Goal: Task Accomplishment & Management: Complete application form

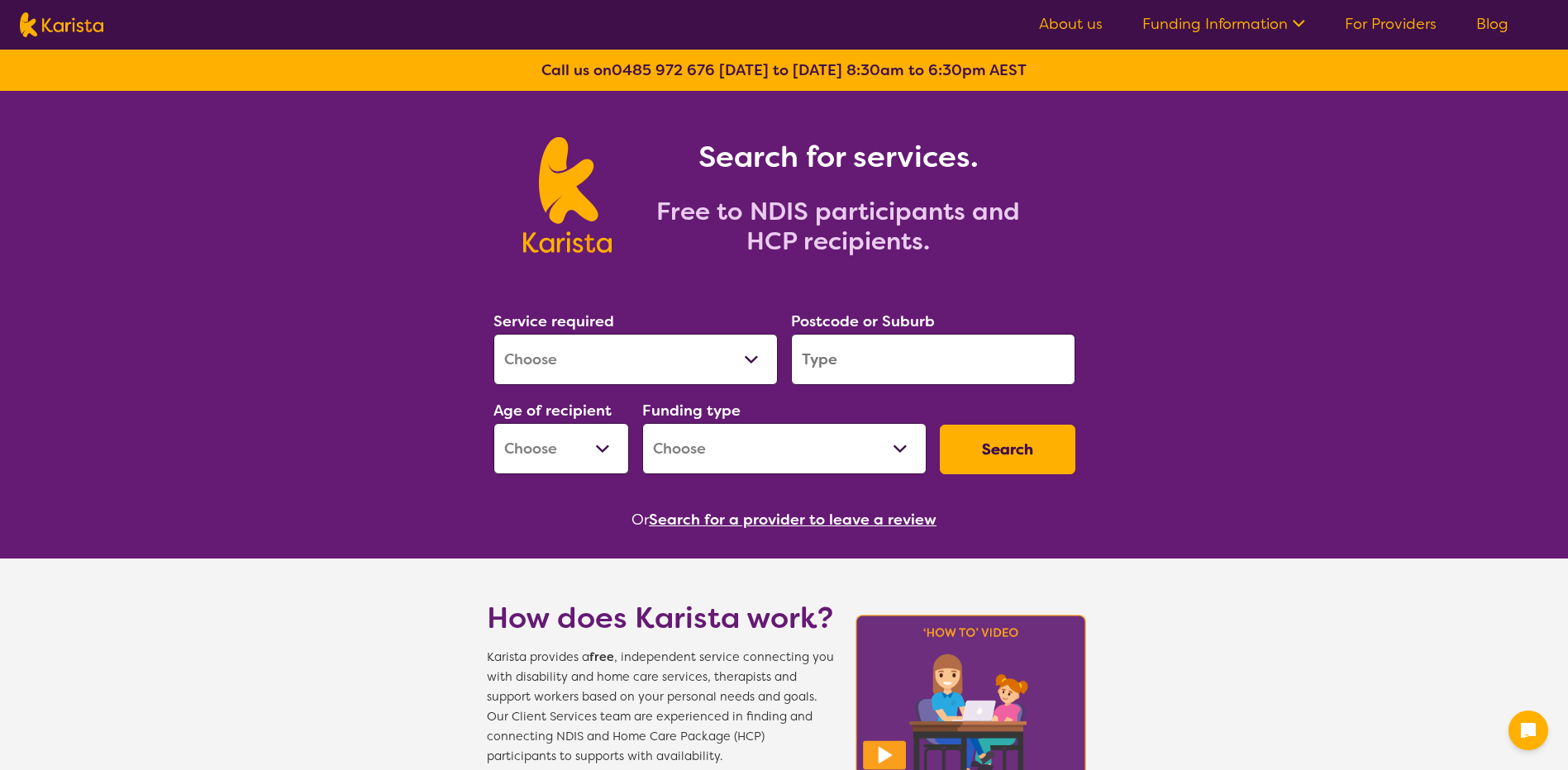
click at [766, 360] on select "Allied Health Assistant Assessment ([MEDICAL_DATA] or [MEDICAL_DATA]) Behaviour…" at bounding box center [635, 359] width 284 height 51
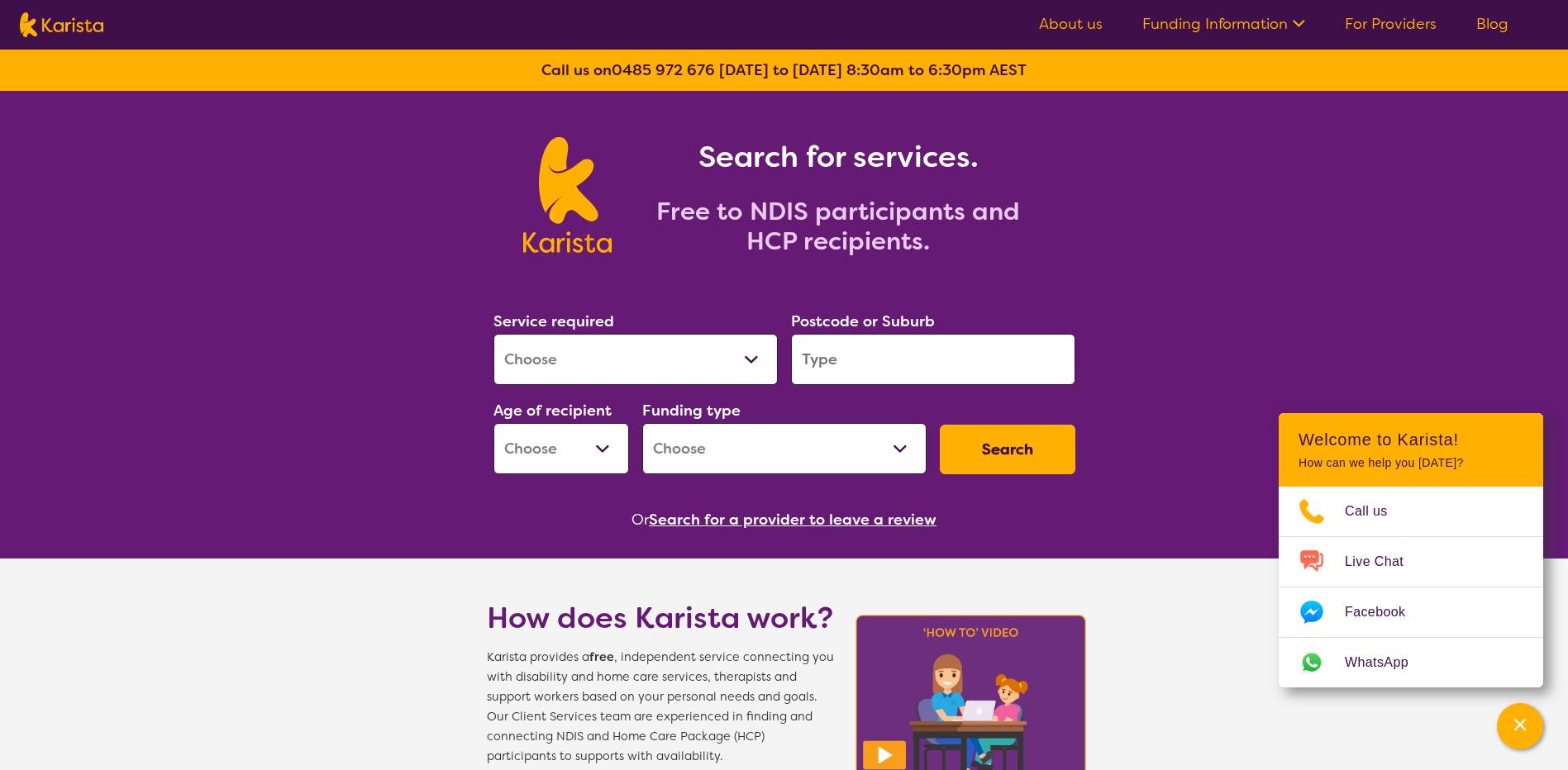
select select "[MEDICAL_DATA]"
click at [493, 334] on select "Allied Health Assistant Assessment ([MEDICAL_DATA] or [MEDICAL_DATA]) Behaviour…" at bounding box center [635, 359] width 284 height 51
click at [848, 360] on input "search" at bounding box center [932, 359] width 284 height 51
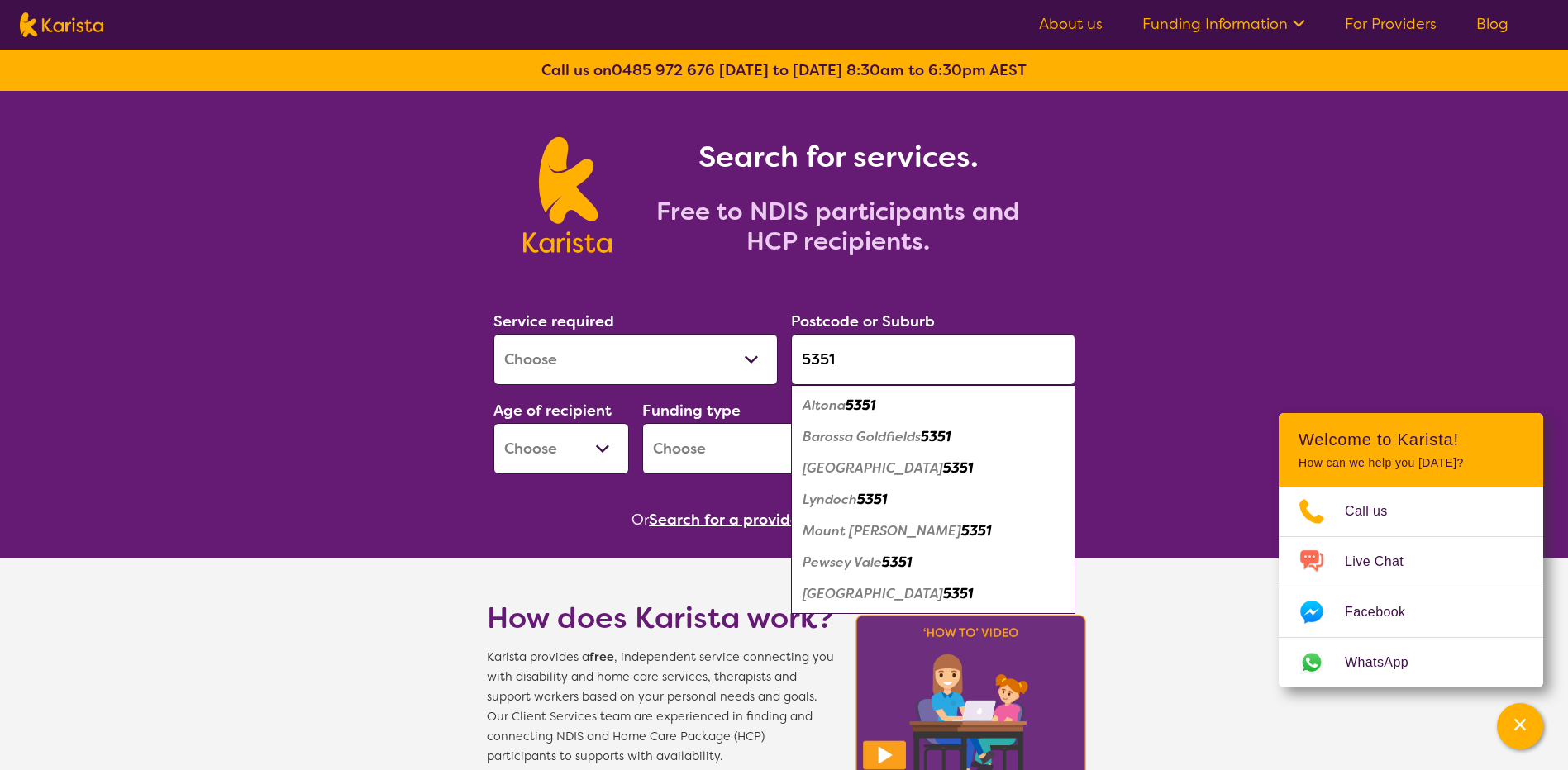
type input "5351"
click at [856, 493] on em "Lyndoch" at bounding box center [830, 500] width 55 height 18
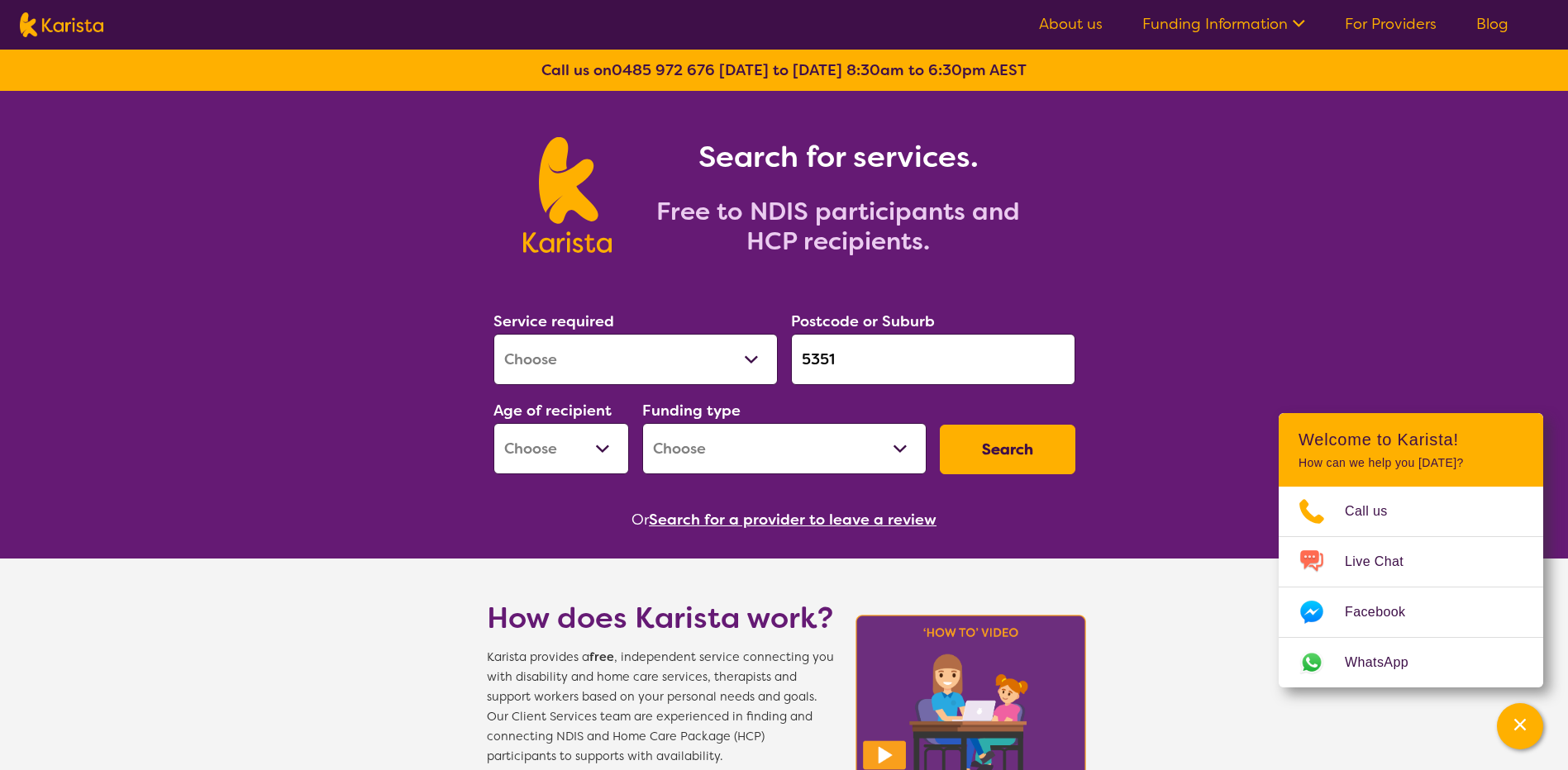
click at [601, 440] on select "Early Childhood - 0 to 9 Child - 10 to 11 Adolescent - 12 to 17 Adult - 18 to 6…" at bounding box center [560, 448] width 136 height 51
select select "CH"
click at [493, 423] on select "Early Childhood - 0 to 9 Child - 10 to 11 Adolescent - 12 to 17 Adult - 18 to 6…" at bounding box center [560, 448] width 136 height 51
click at [892, 444] on select "Home Care Package (HCP) National Disability Insurance Scheme (NDIS) I don't know" at bounding box center [784, 448] width 284 height 51
select select "NDIS"
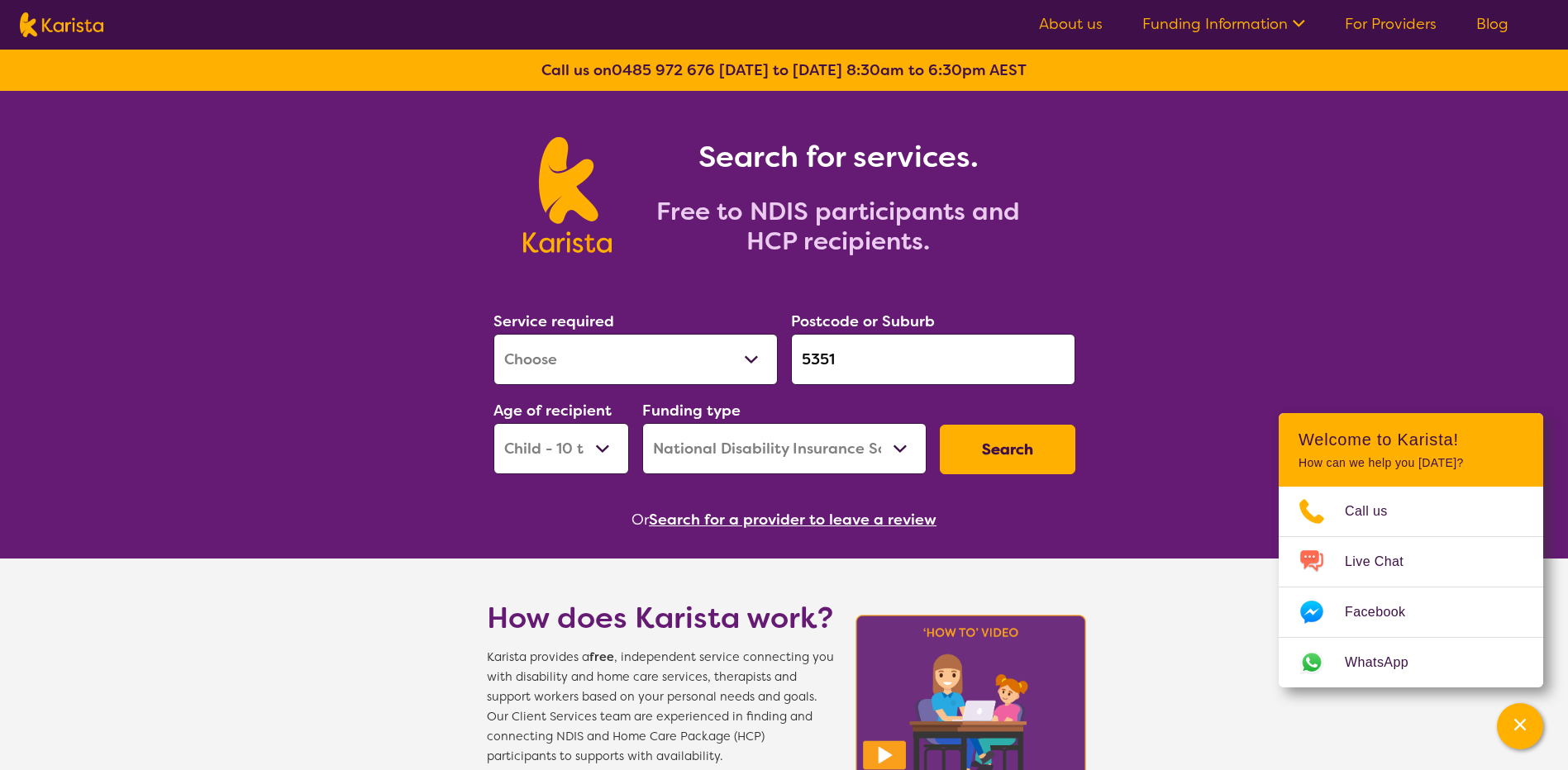
click at [642, 423] on select "Home Care Package (HCP) National Disability Insurance Scheme (NDIS) I don't know" at bounding box center [784, 448] width 284 height 51
click at [981, 449] on button "Search" at bounding box center [1008, 449] width 136 height 50
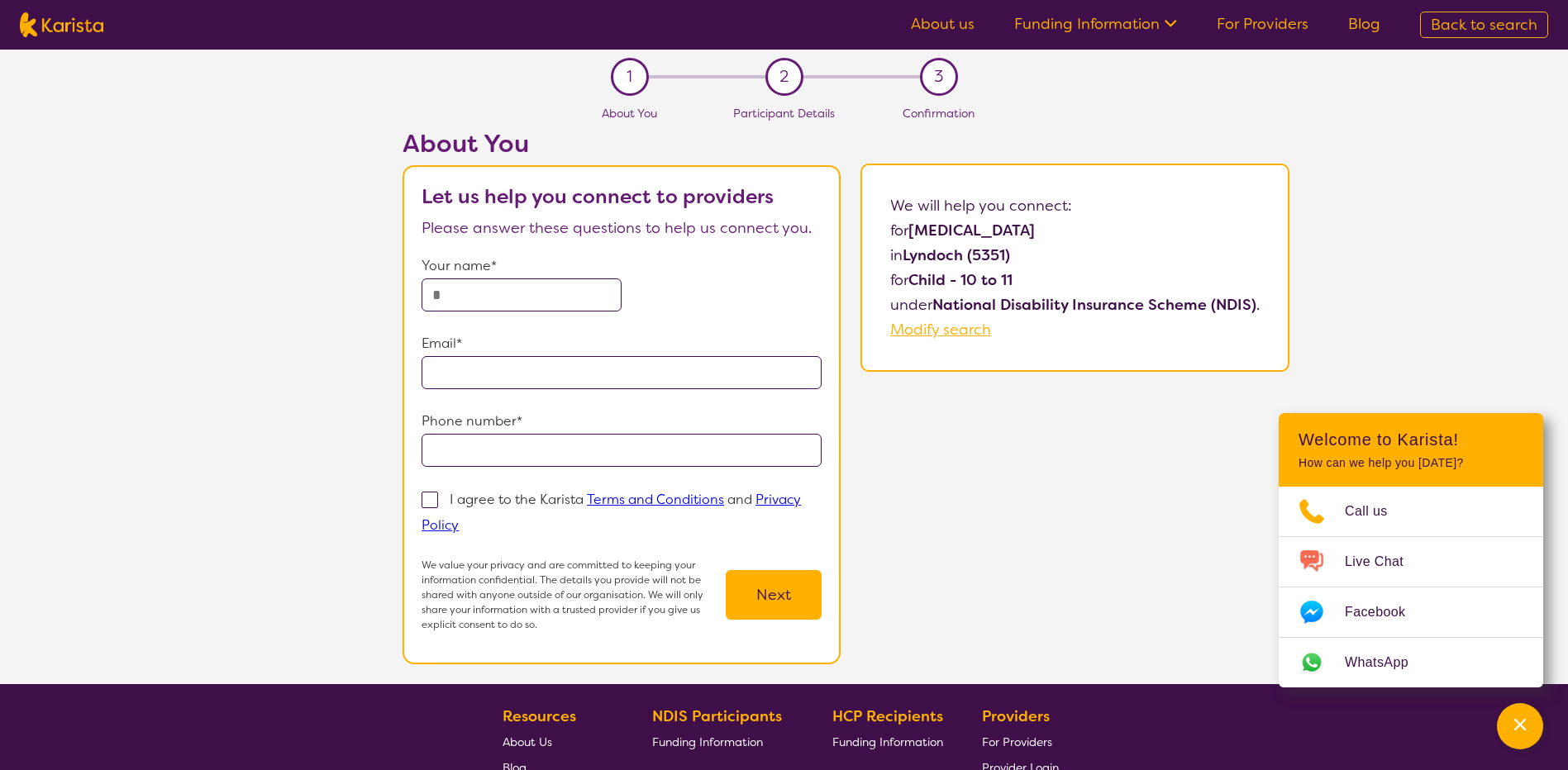
click at [503, 296] on input "text" at bounding box center [521, 295] width 200 height 33
type input "**********"
drag, startPoint x: 692, startPoint y: 380, endPoint x: 376, endPoint y: 383, distance: 316.0
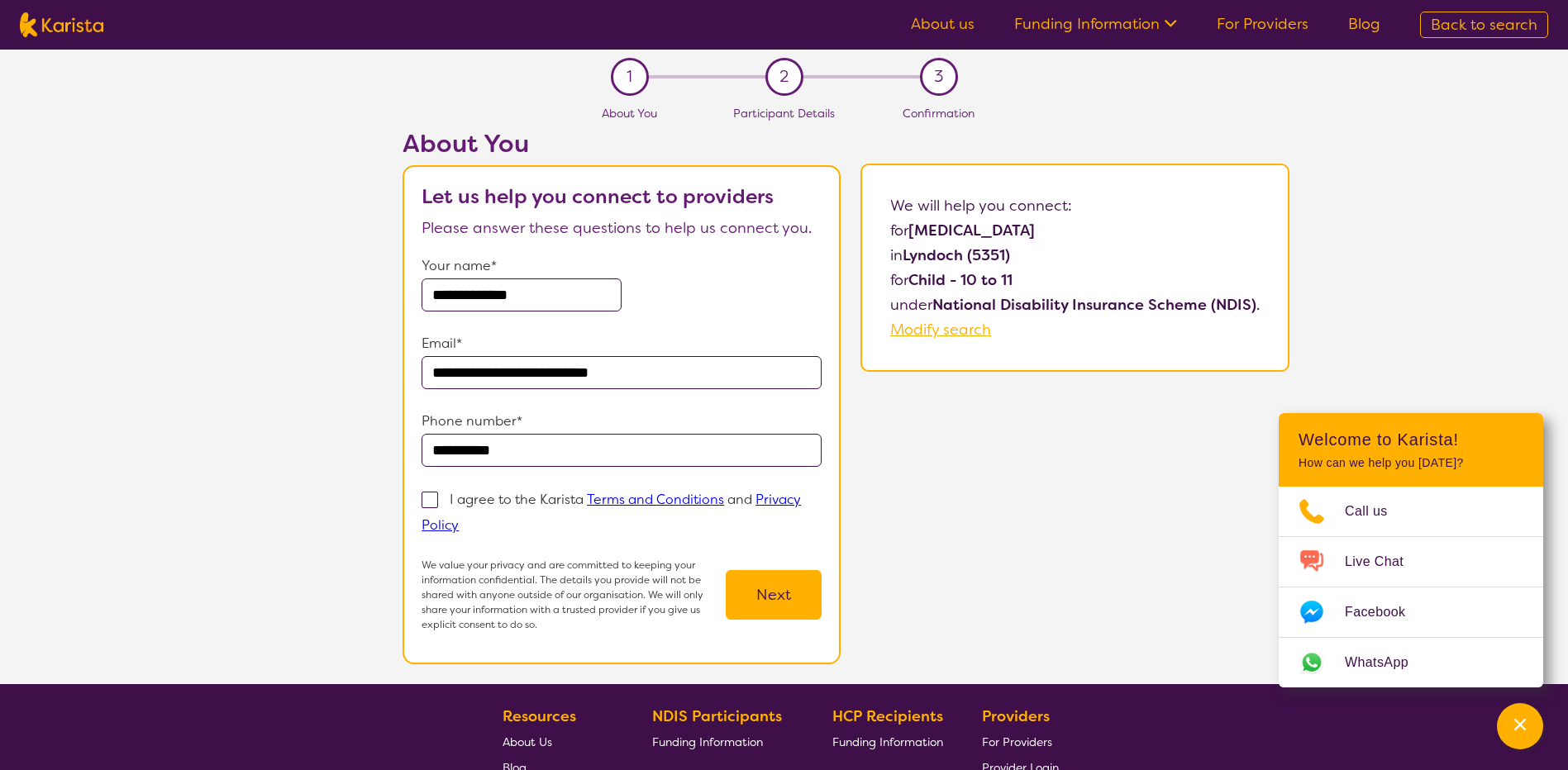
click at [376, 383] on div "**********" at bounding box center [846, 406] width 1444 height 555
type input "**********"
click at [422, 501] on section "**********" at bounding box center [621, 414] width 438 height 499
click at [433, 504] on span at bounding box center [430, 500] width 17 height 17
click at [459, 519] on input "I agree to the Karista Terms and Conditions and Privacy Policy" at bounding box center [464, 524] width 11 height 11
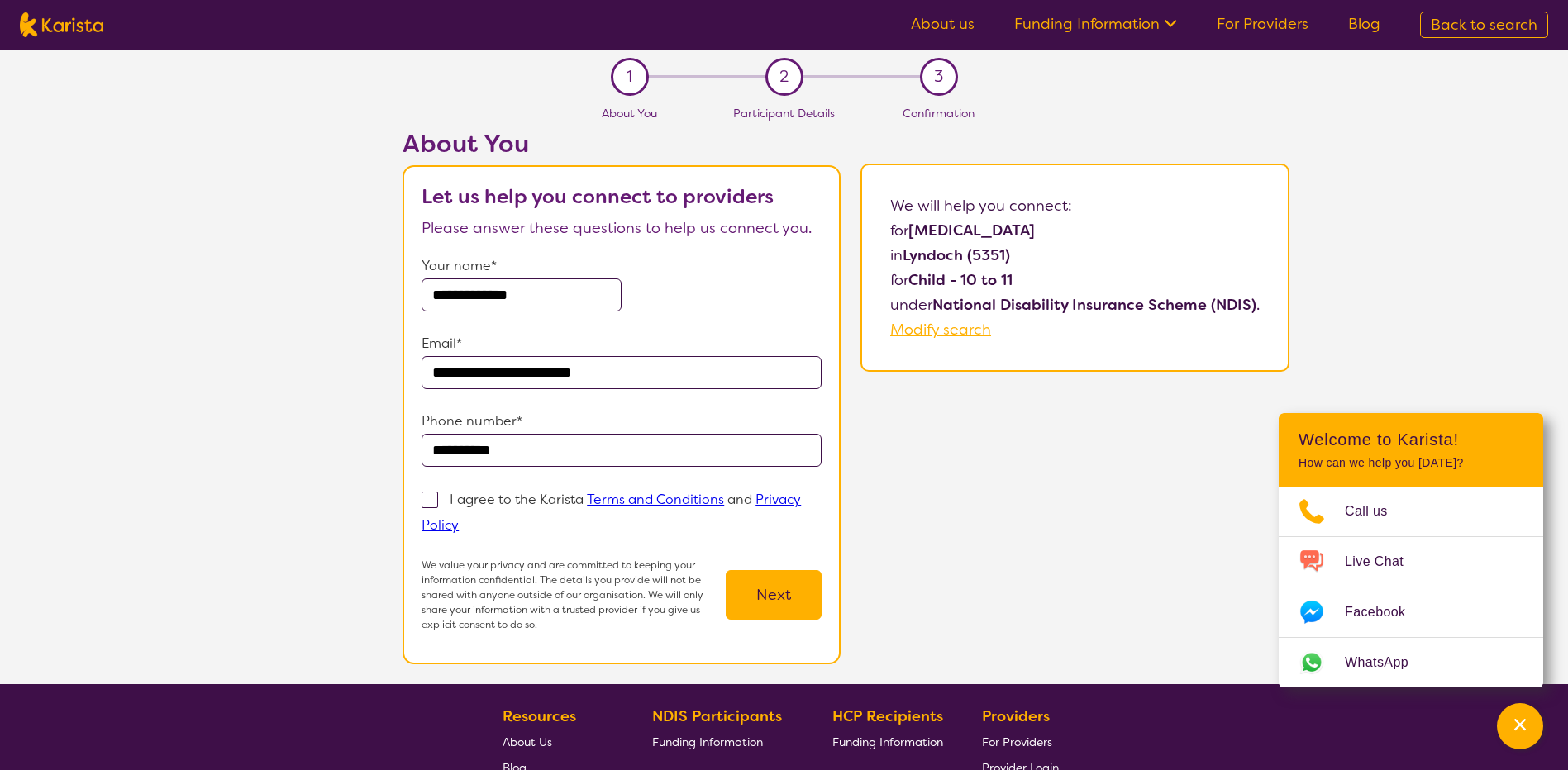
checkbox input "true"
click at [781, 600] on button "Next" at bounding box center [773, 594] width 96 height 50
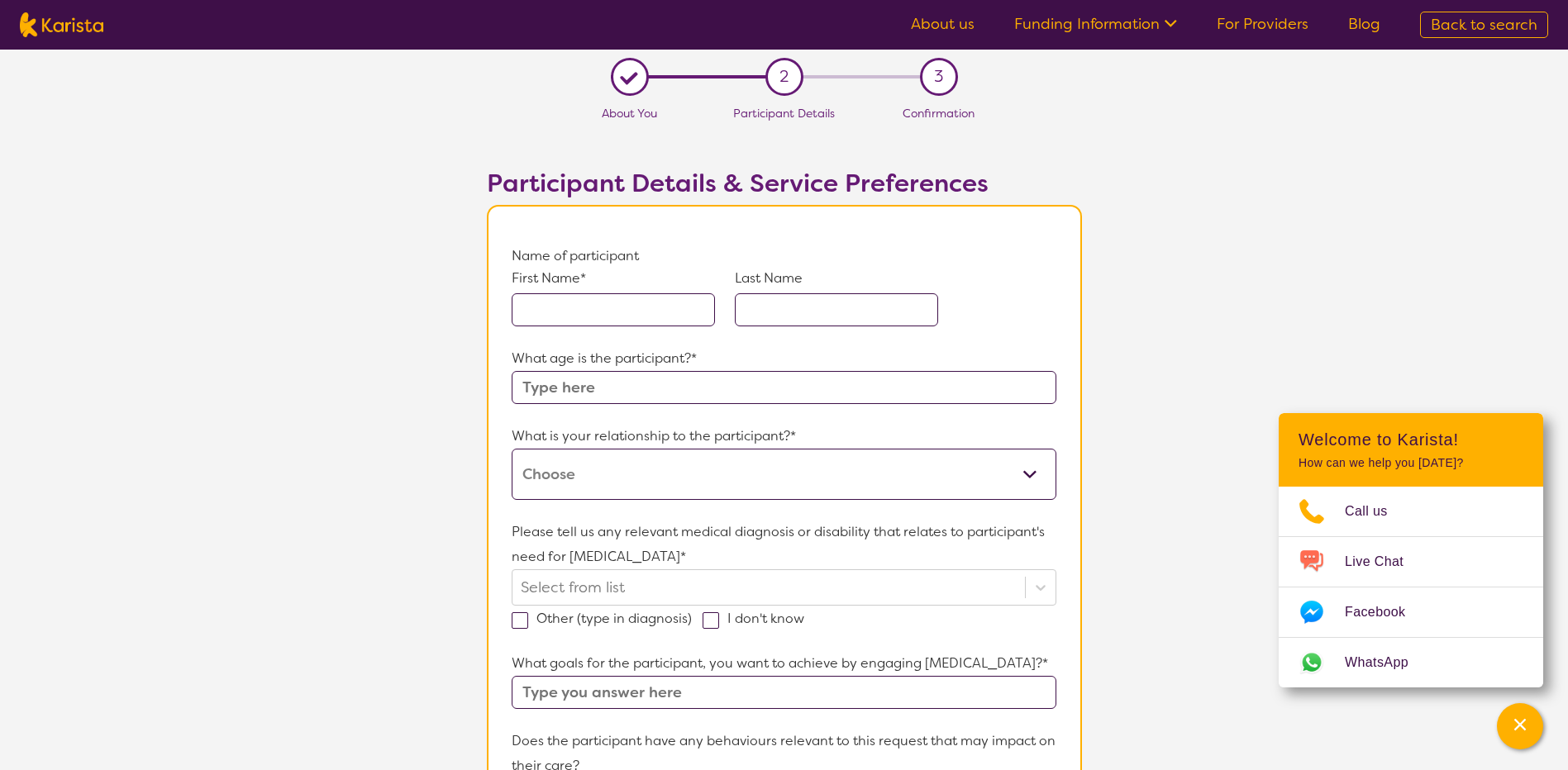
click at [595, 310] on input "text" at bounding box center [613, 310] width 203 height 33
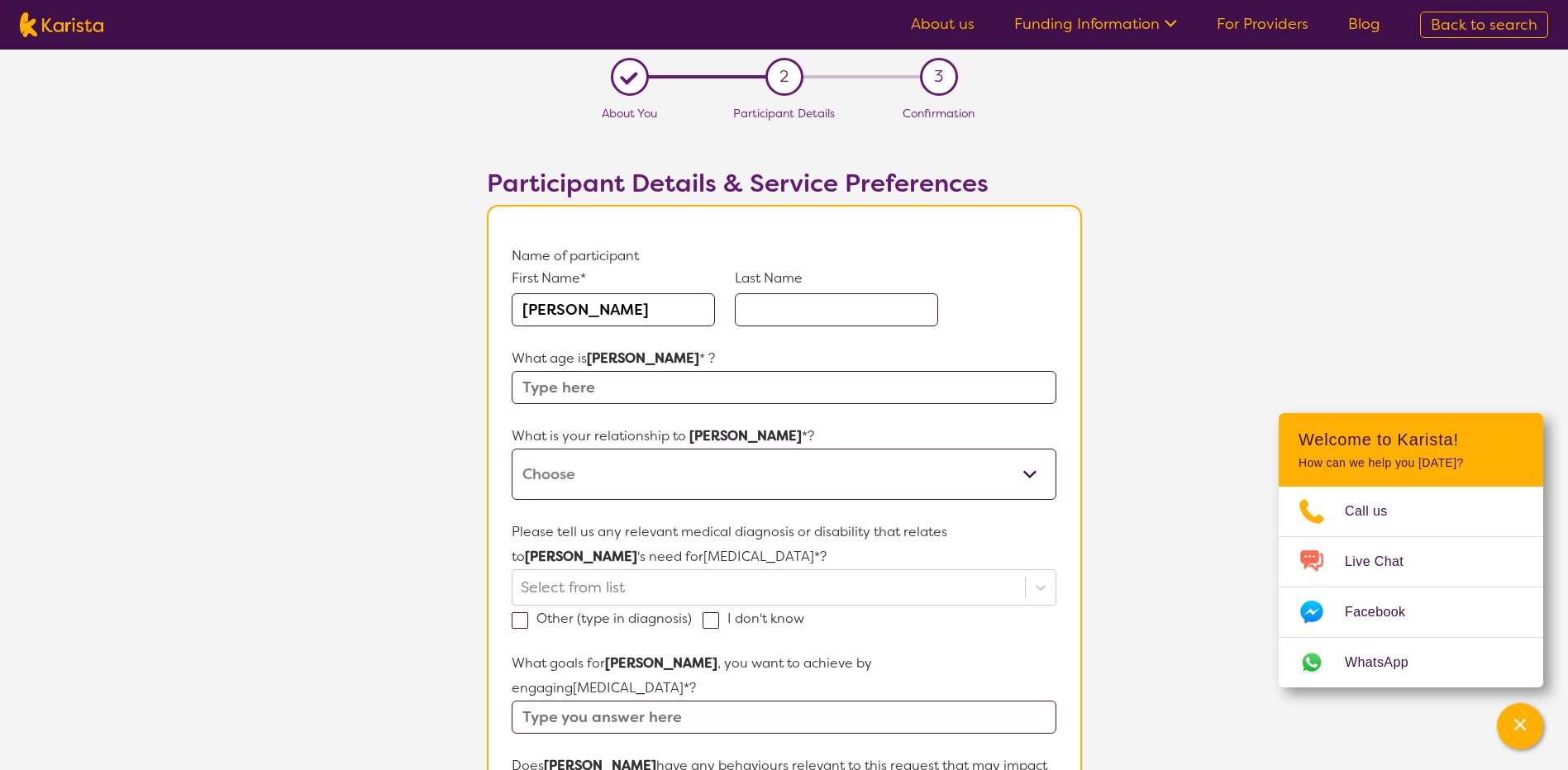
type input "[PERSON_NAME]"
type input "Siviour"
type input "10"
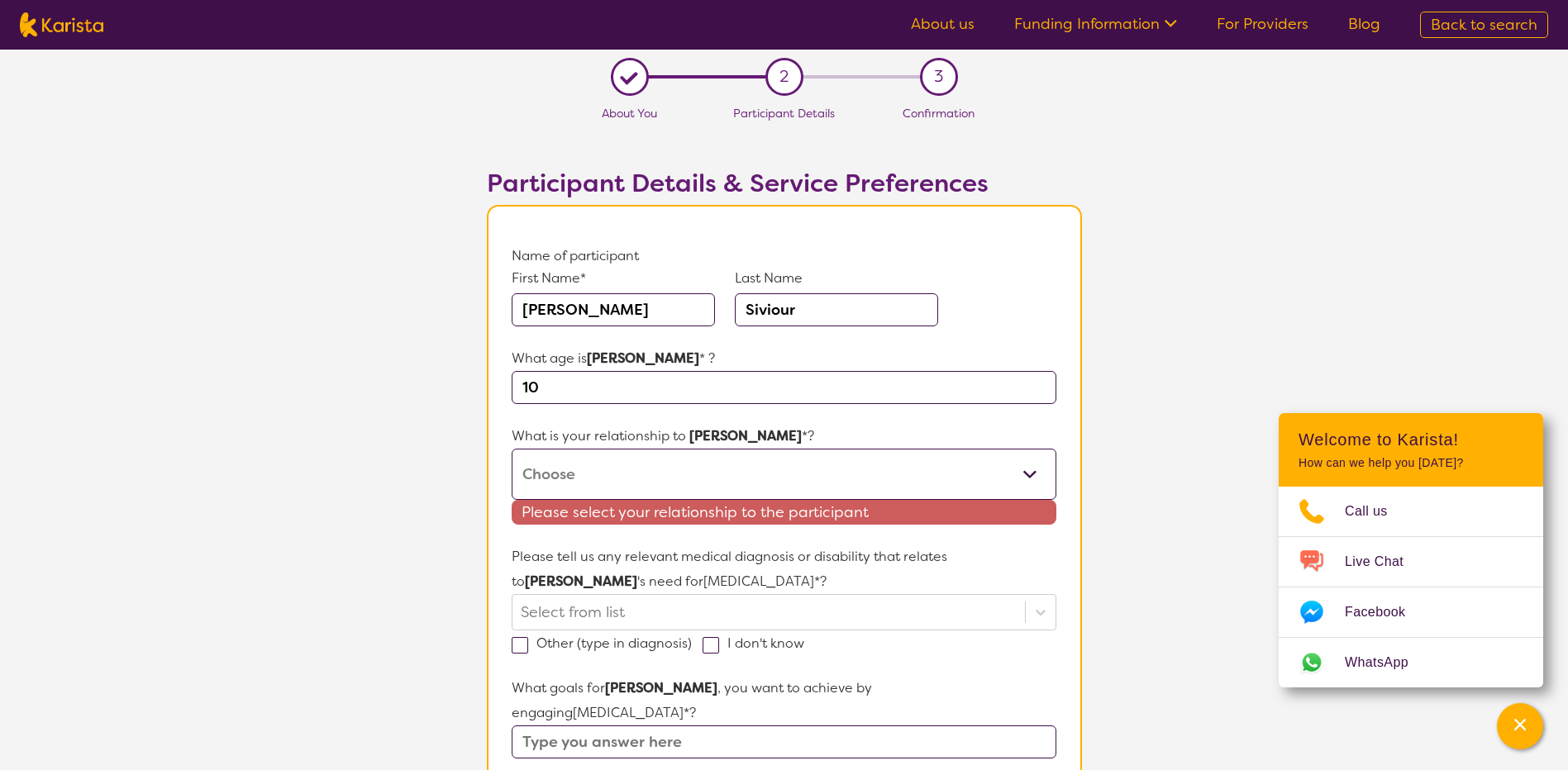
click at [1049, 466] on select "This request is for myself I am their parent I am their child I am their spouse…" at bounding box center [783, 474] width 544 height 51
select select "I am their parent"
click at [512, 449] on select "This request is for myself I am their parent I am their child I am their spouse…" at bounding box center [783, 474] width 544 height 51
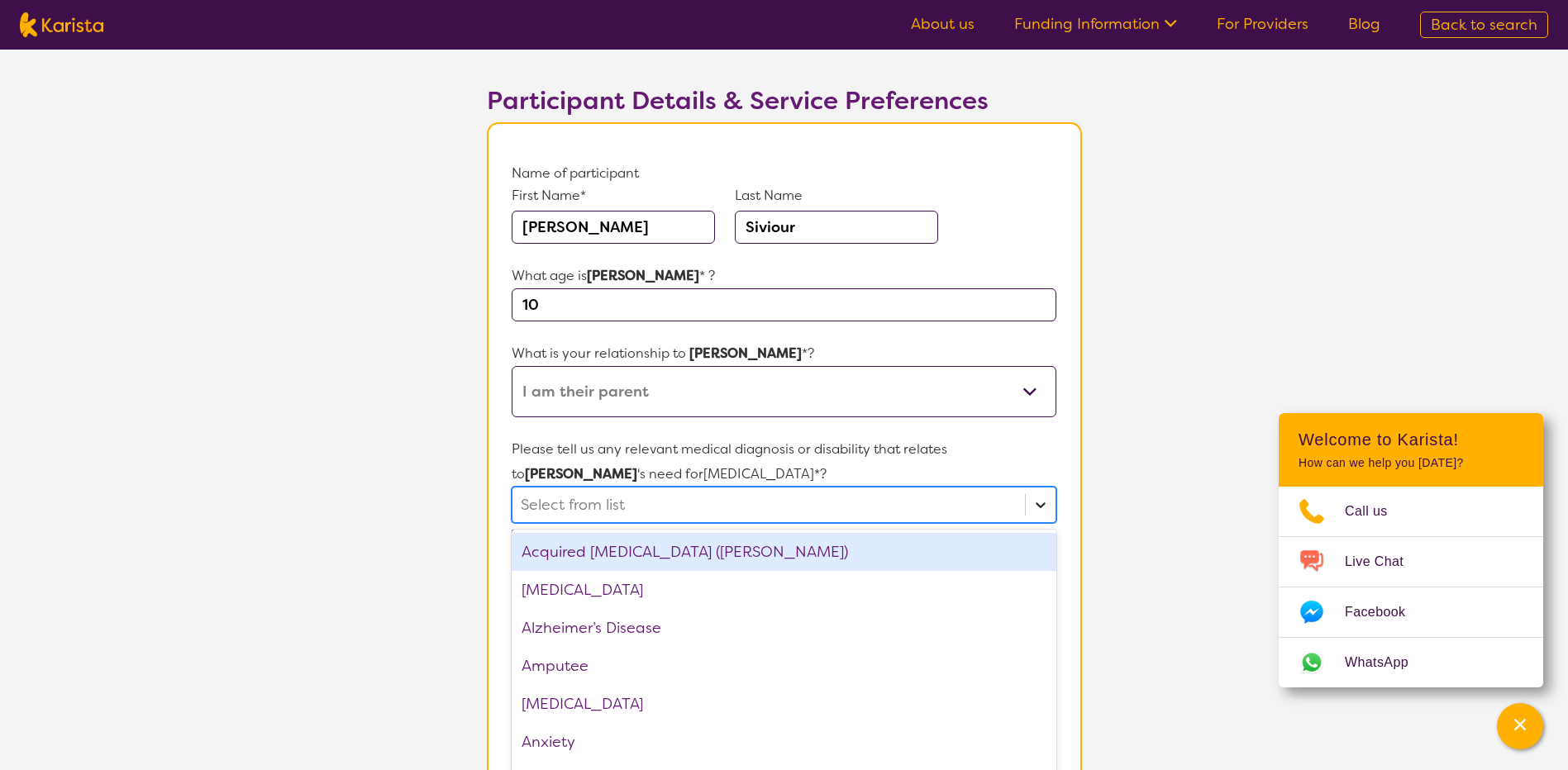
scroll to position [97, 0]
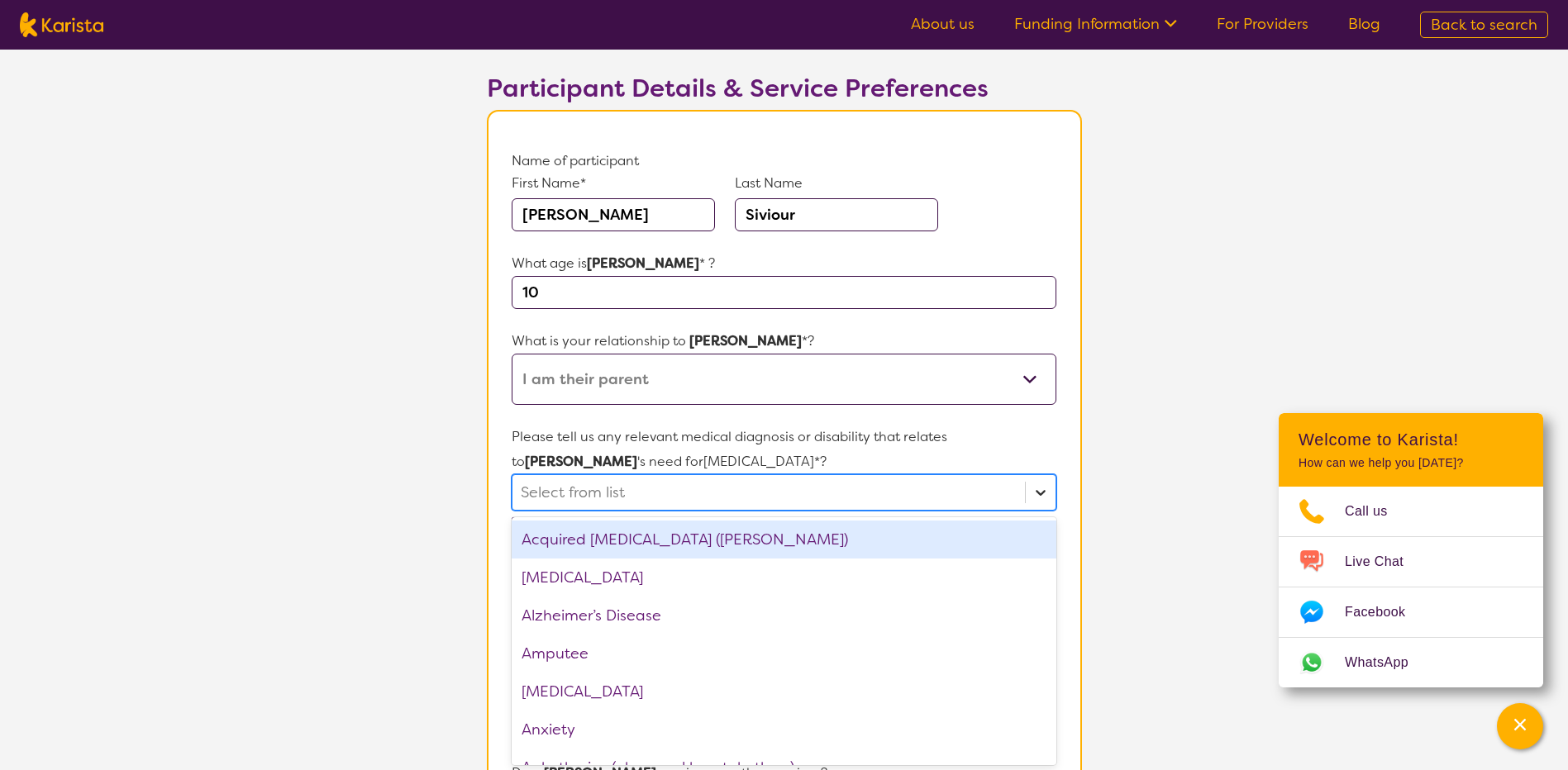
click at [1041, 508] on div at bounding box center [1040, 493] width 30 height 35
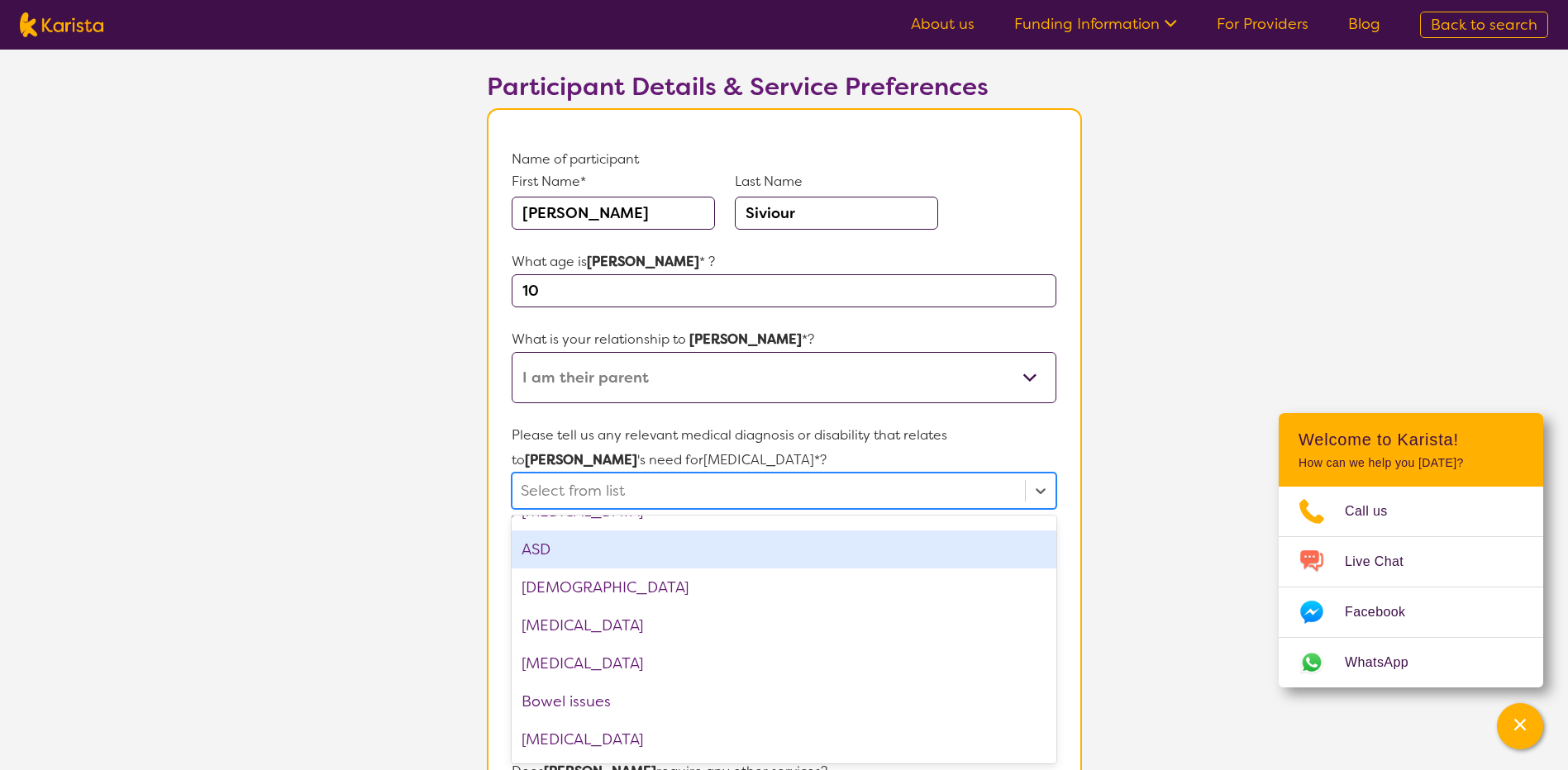
scroll to position [331, 0]
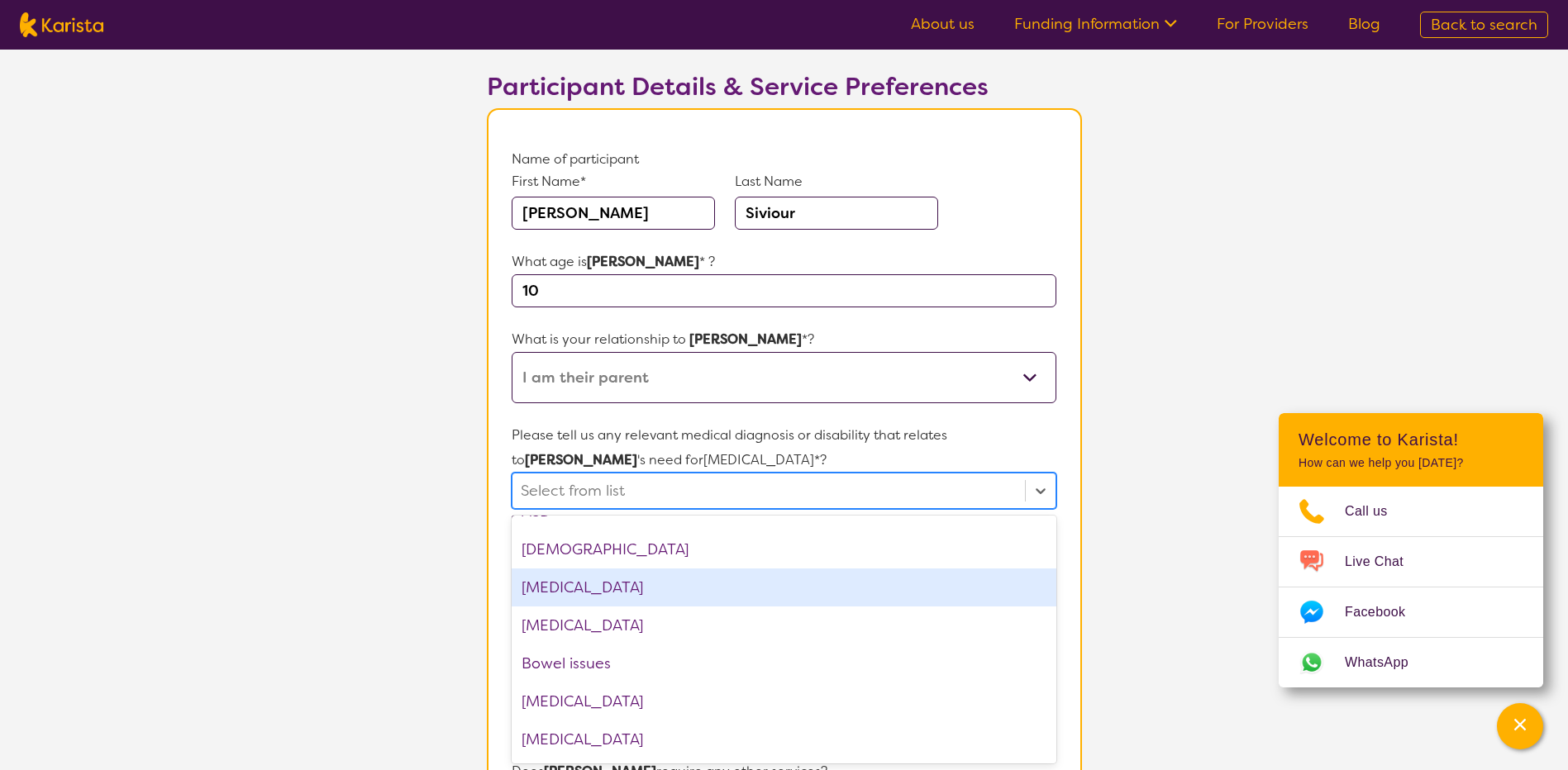
click at [687, 599] on div "[MEDICAL_DATA]" at bounding box center [783, 587] width 544 height 38
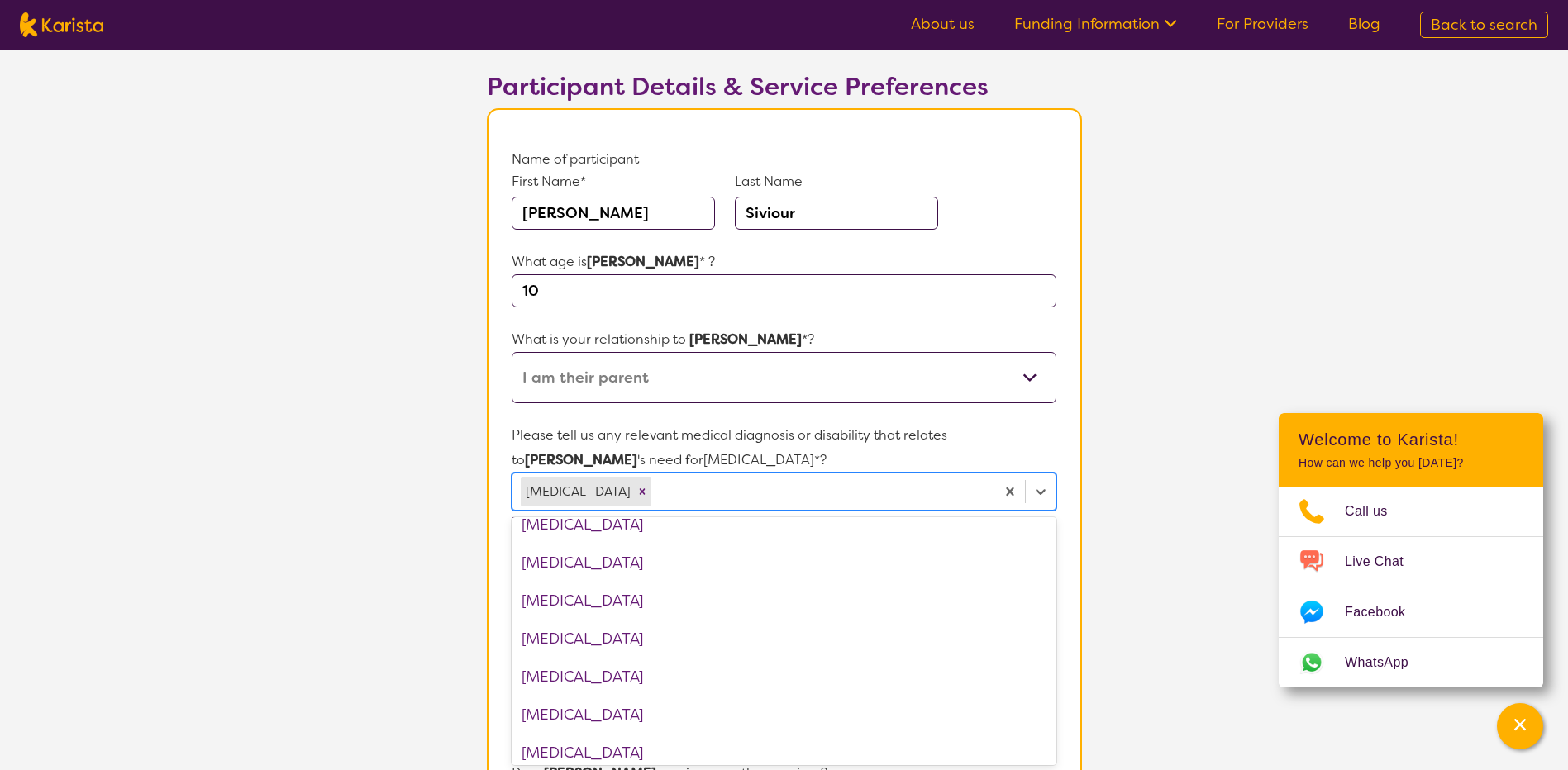
scroll to position [827, 0]
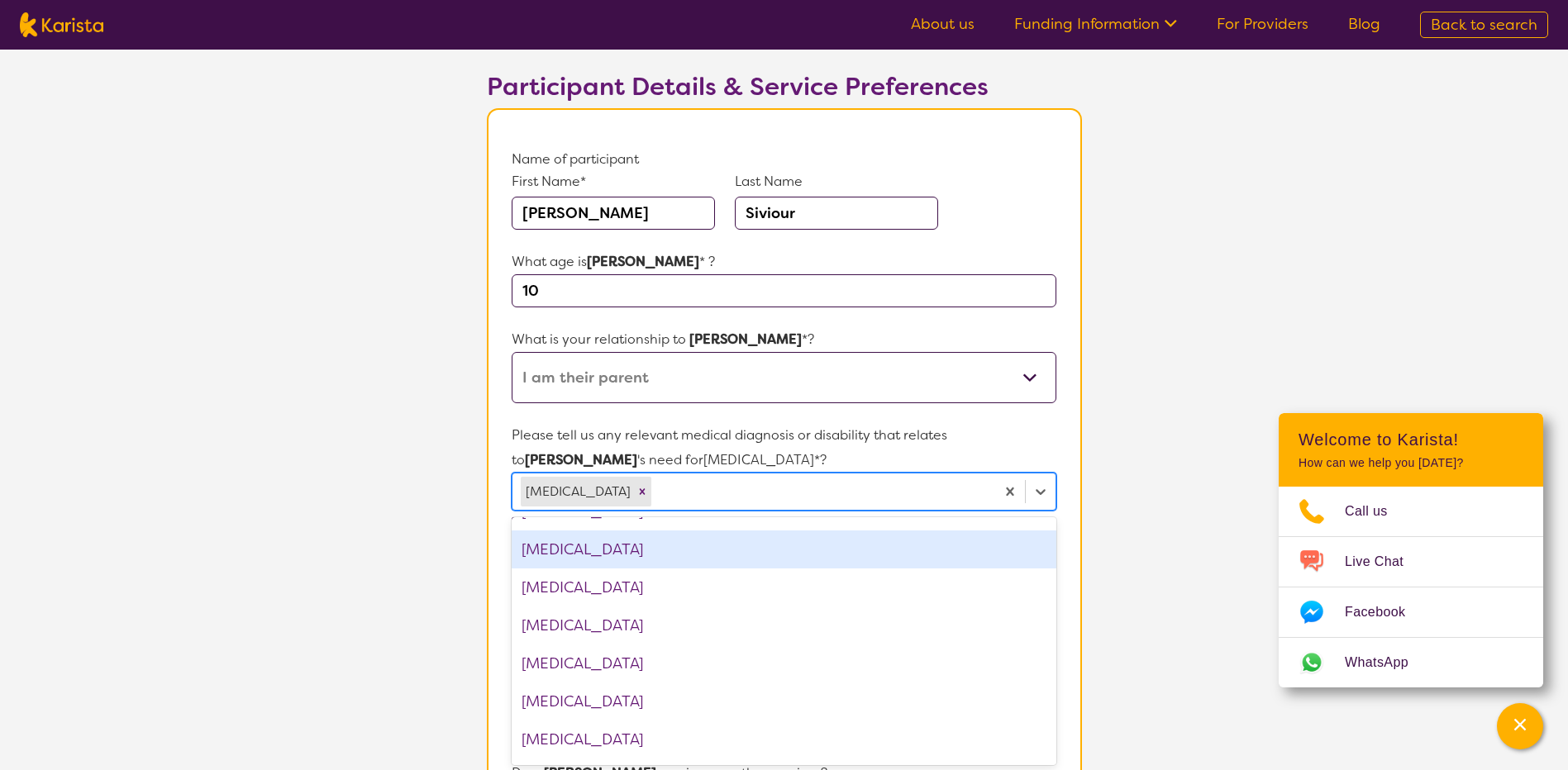
click at [1140, 418] on section "L About You 2 Participant Details 3 Confirmation Participant Details & Service …" at bounding box center [784, 695] width 1568 height 1483
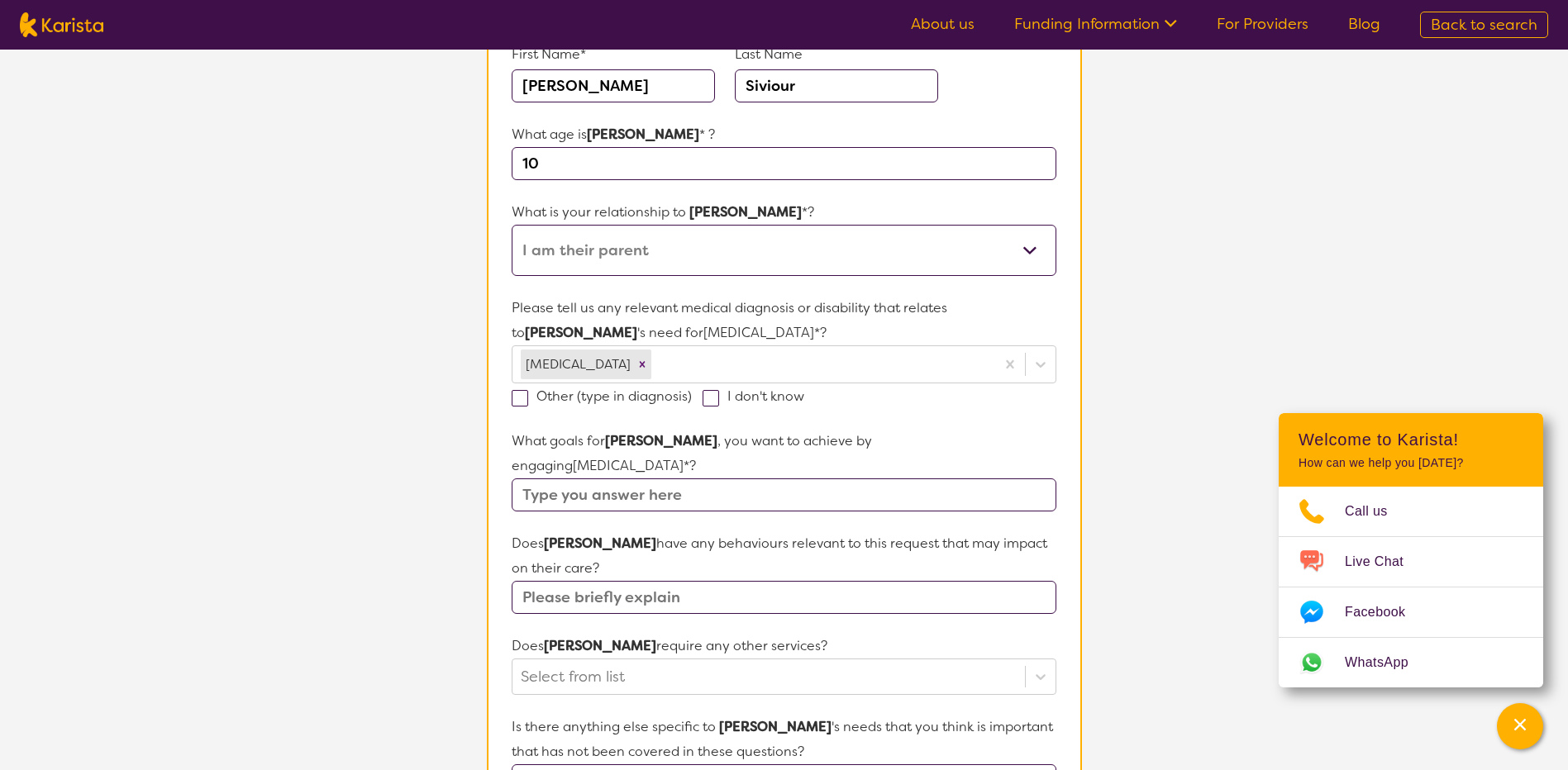
scroll to position [262, 0]
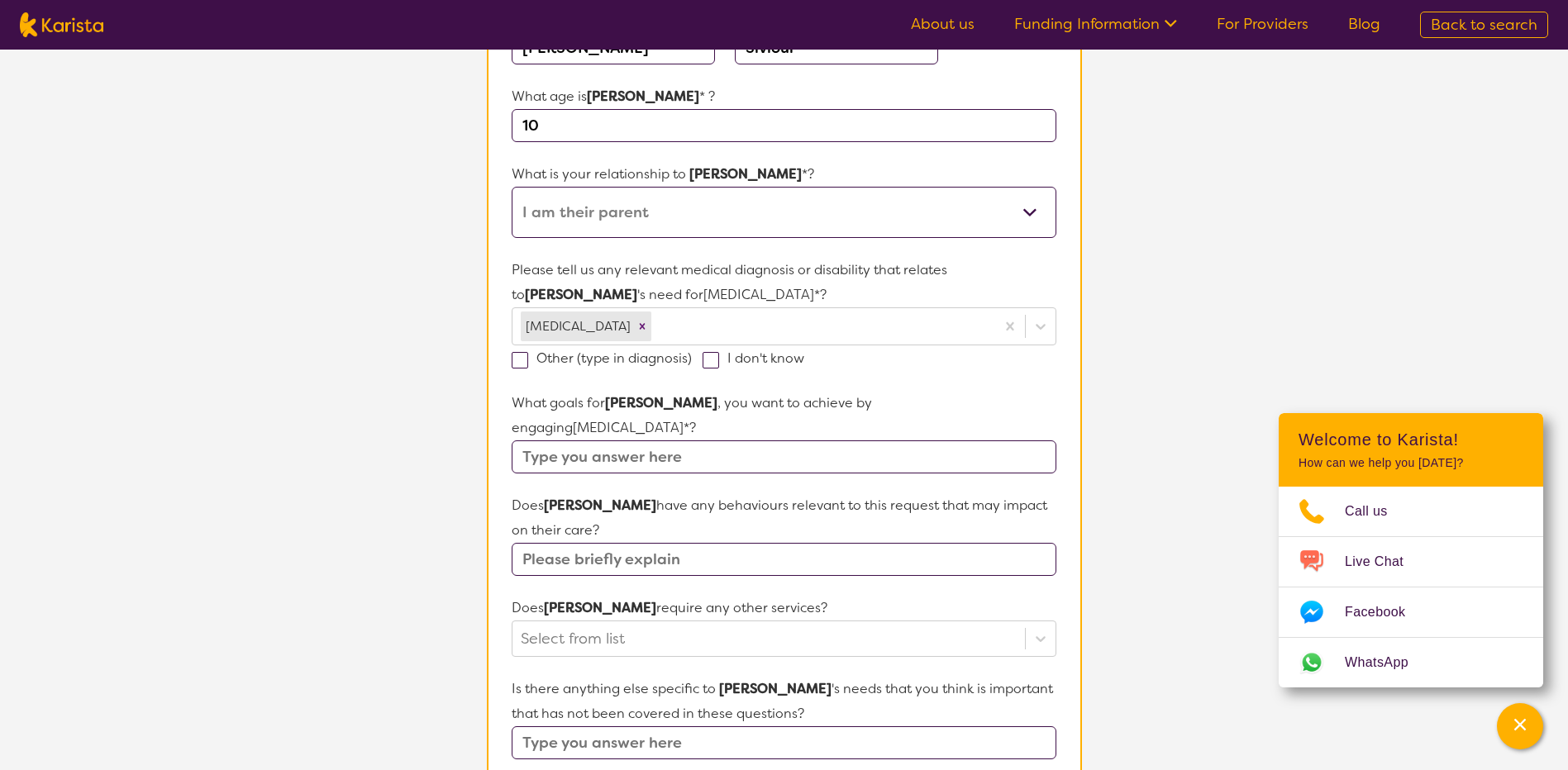
click at [686, 440] on input "text" at bounding box center [783, 457] width 544 height 33
type input "s"
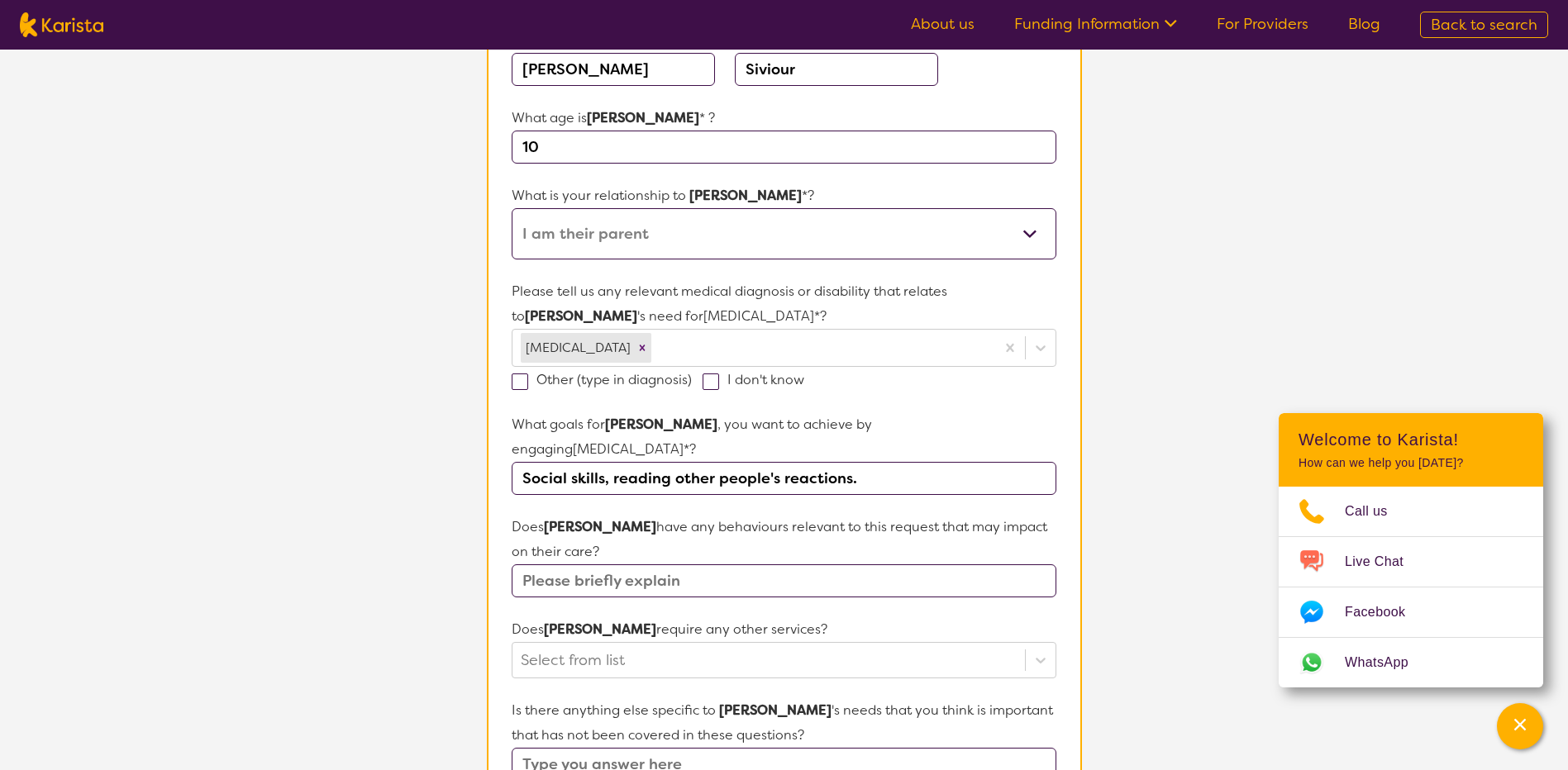
scroll to position [0, 0]
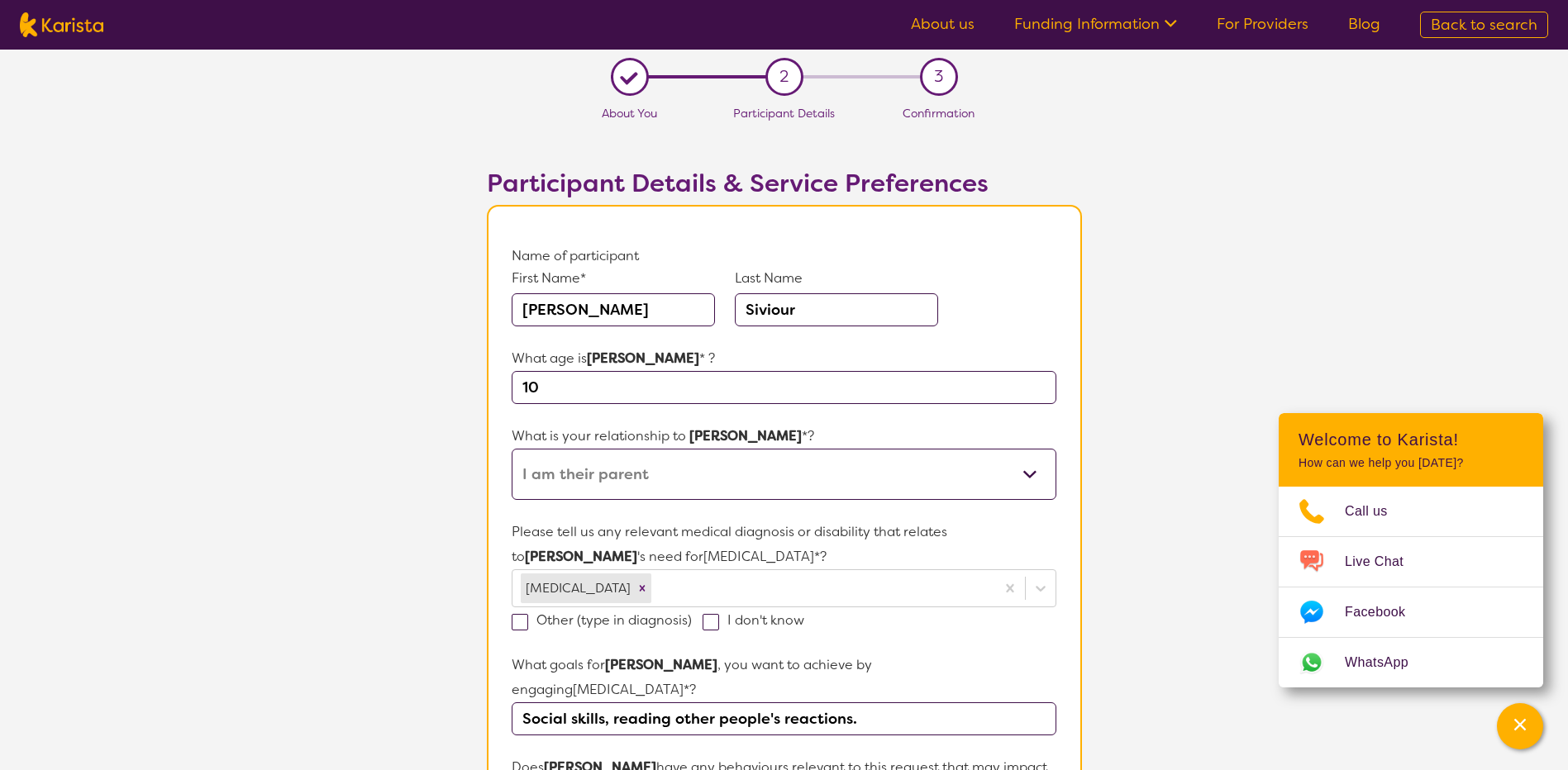
type input "Social skills, reading other people's reactions."
click at [582, 305] on input "[PERSON_NAME]" at bounding box center [613, 310] width 203 height 33
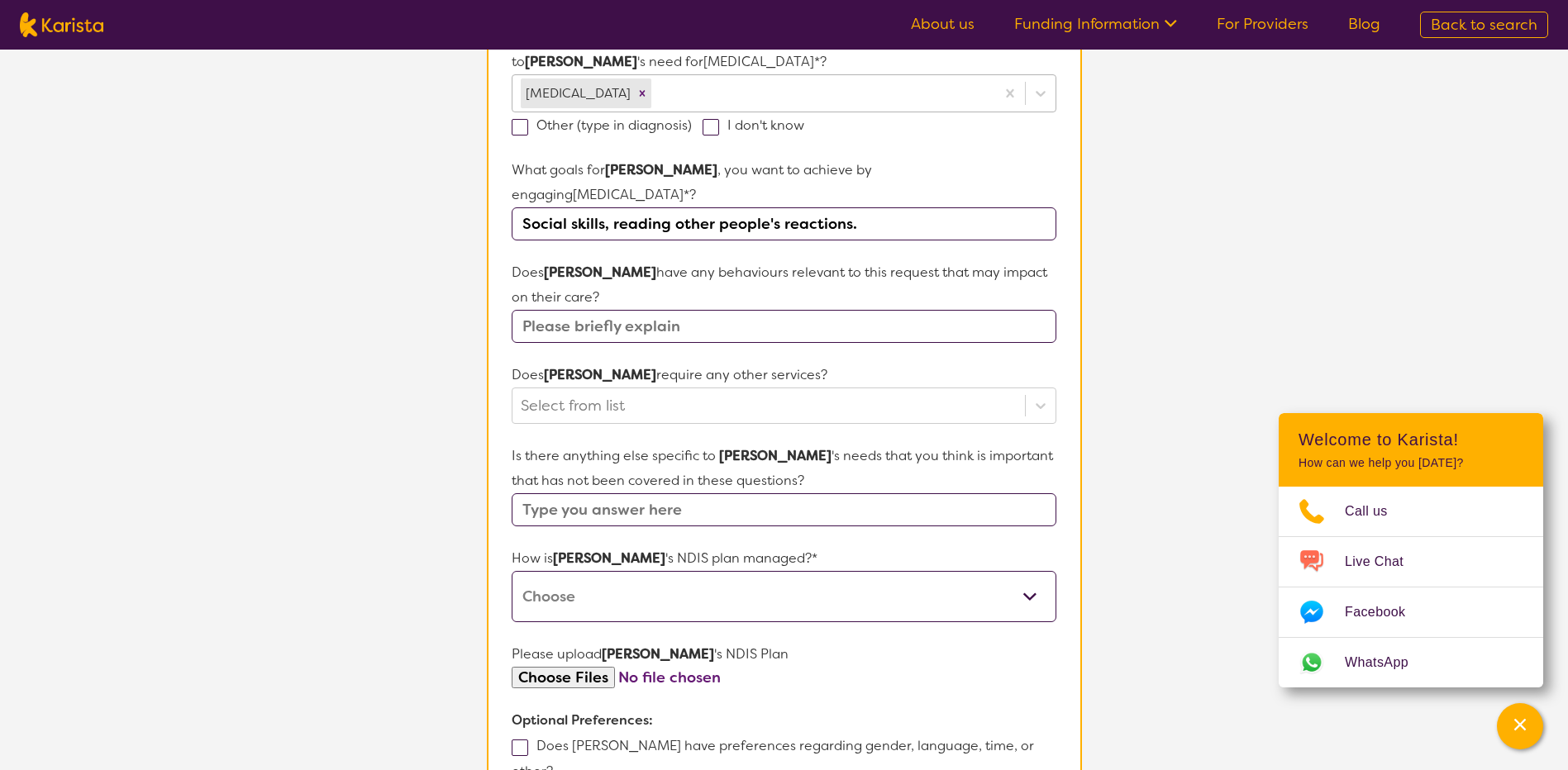
scroll to position [496, 0]
type input "[PERSON_NAME]"
click at [672, 390] on div at bounding box center [767, 404] width 495 height 28
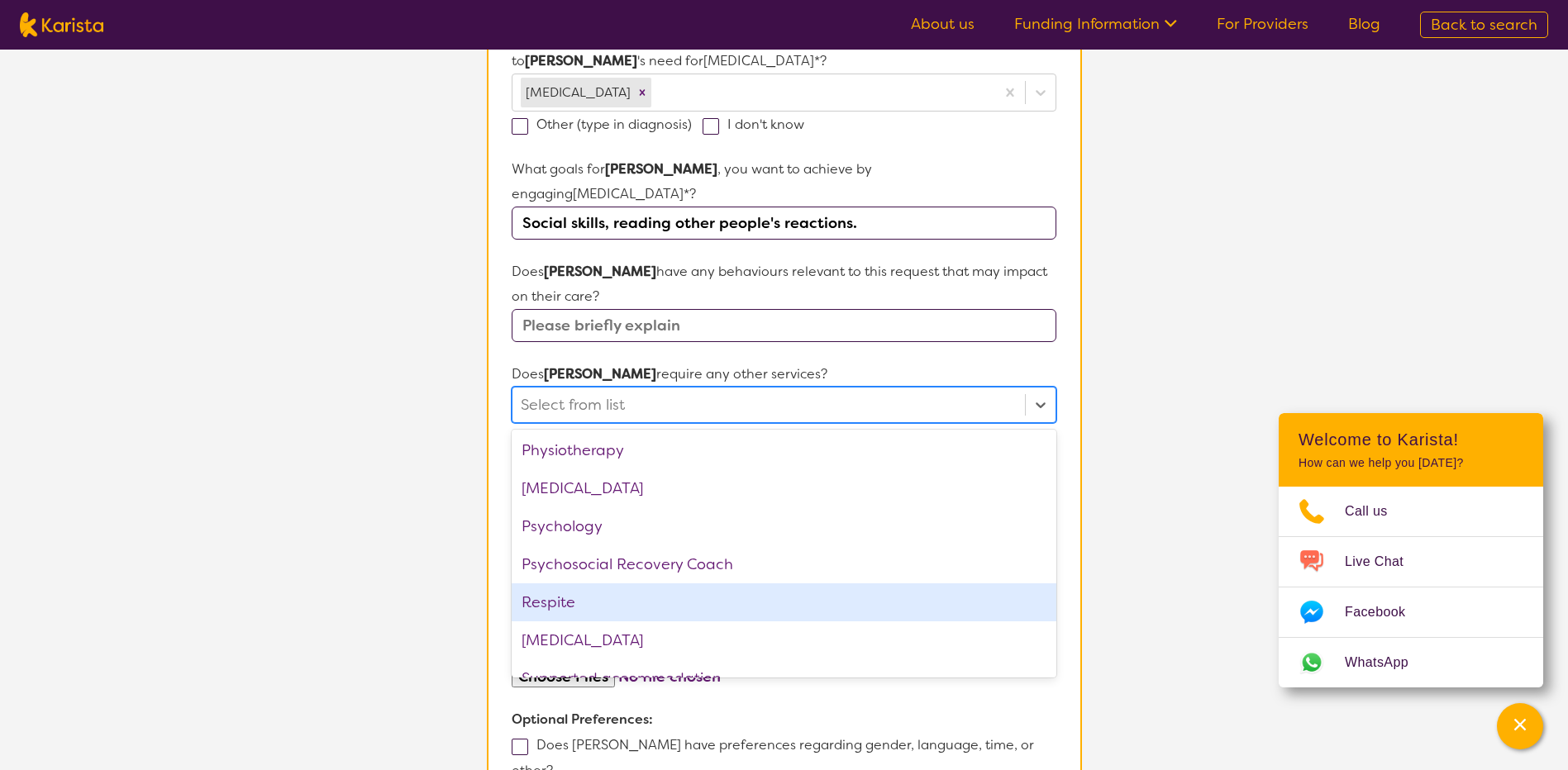
scroll to position [557, 0]
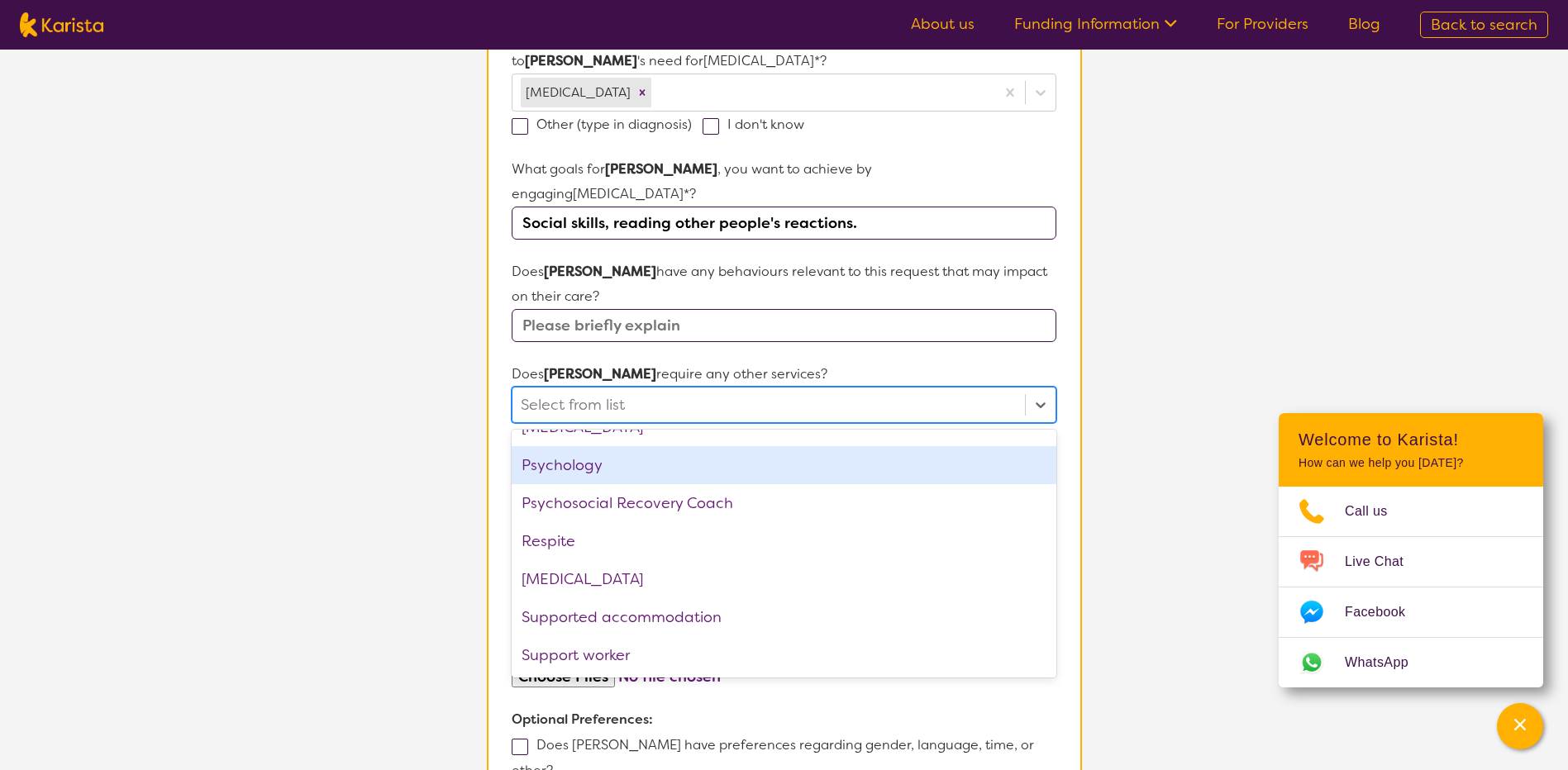
click at [618, 450] on div "Psychology" at bounding box center [783, 465] width 544 height 38
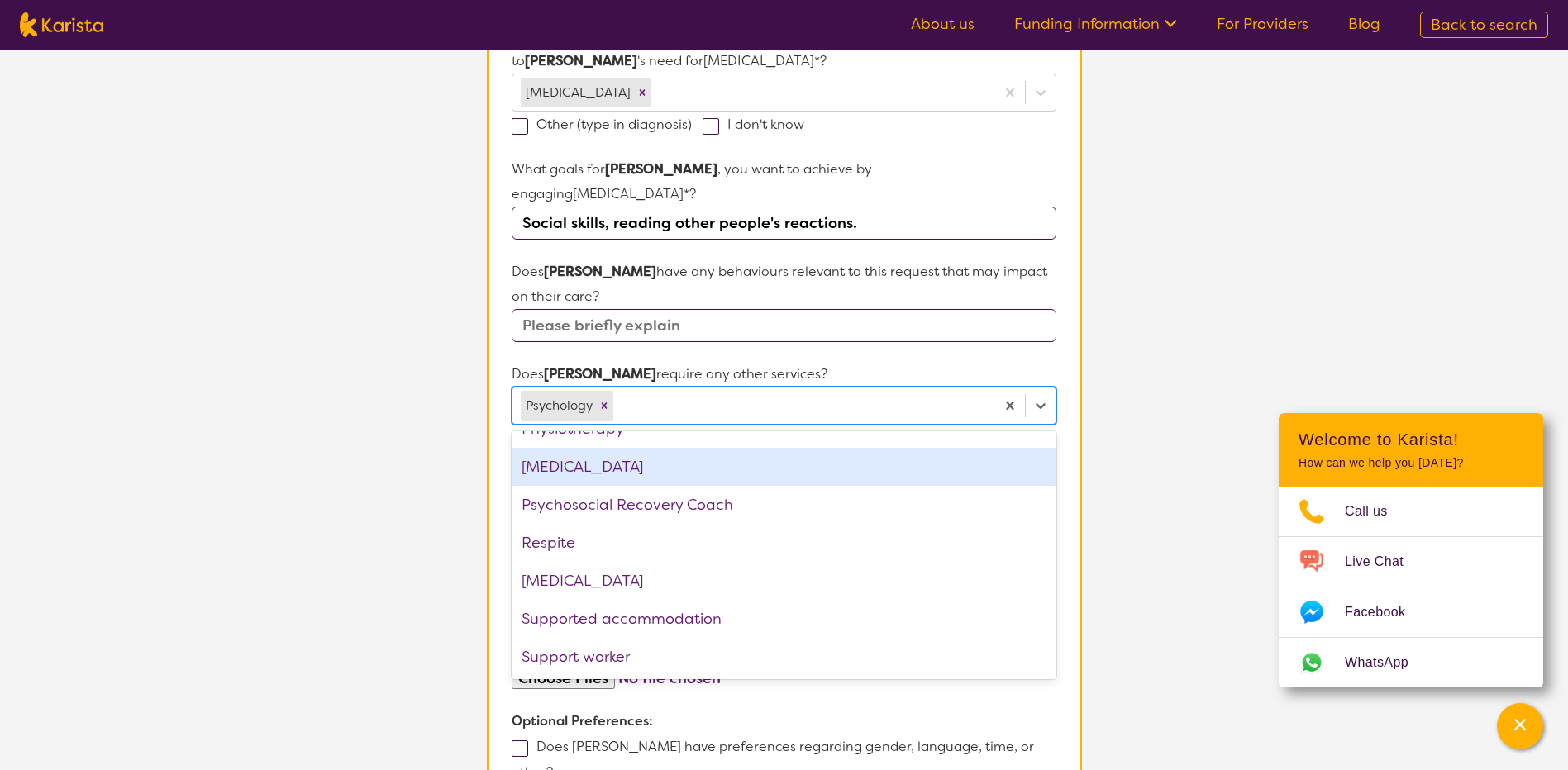
scroll to position [519, 0]
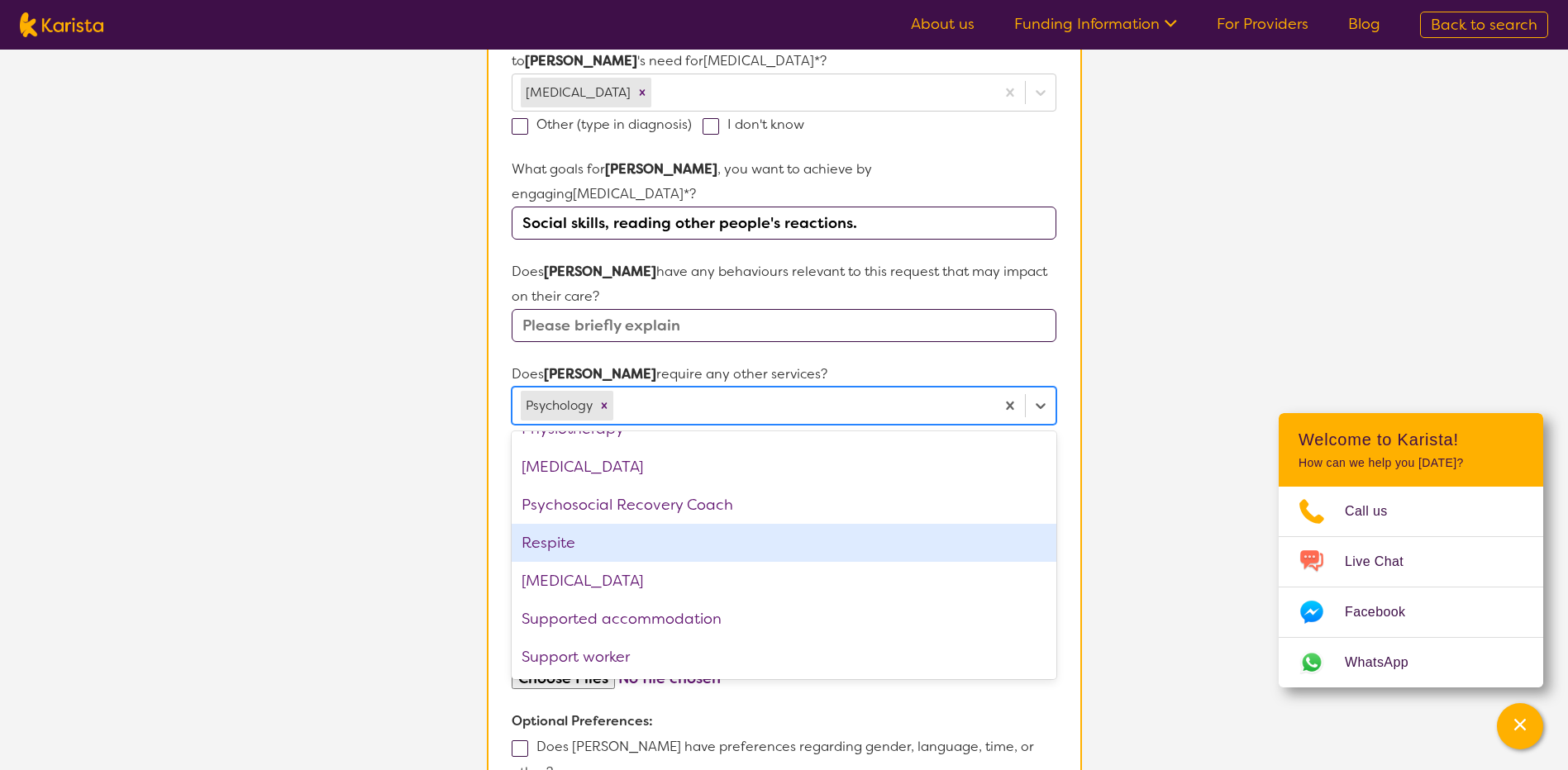
click at [383, 496] on section "L About You 2 Participant Details 3 Confirmation Participant Details & Service …" at bounding box center [784, 296] width 1568 height 1484
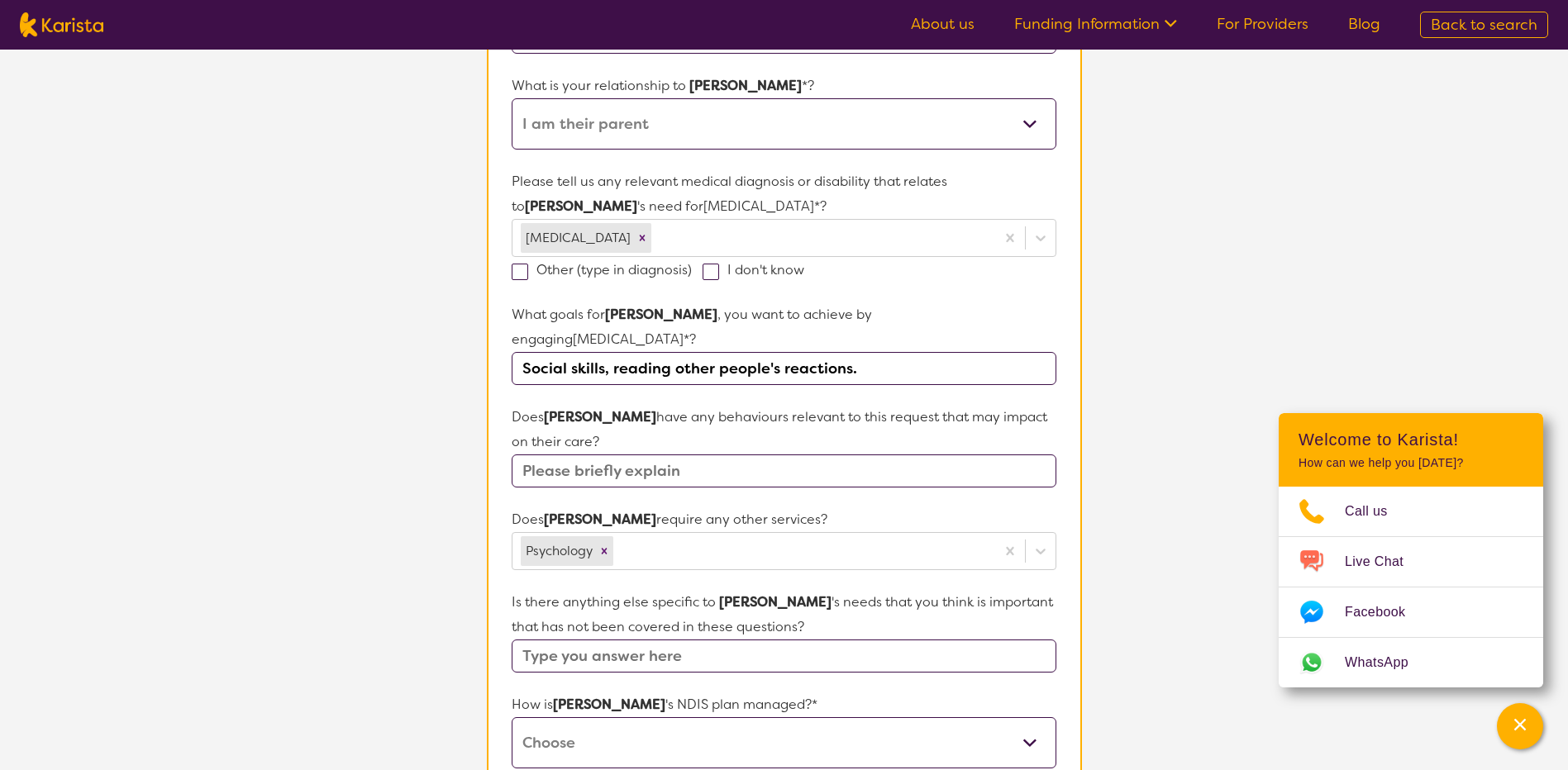
scroll to position [331, 0]
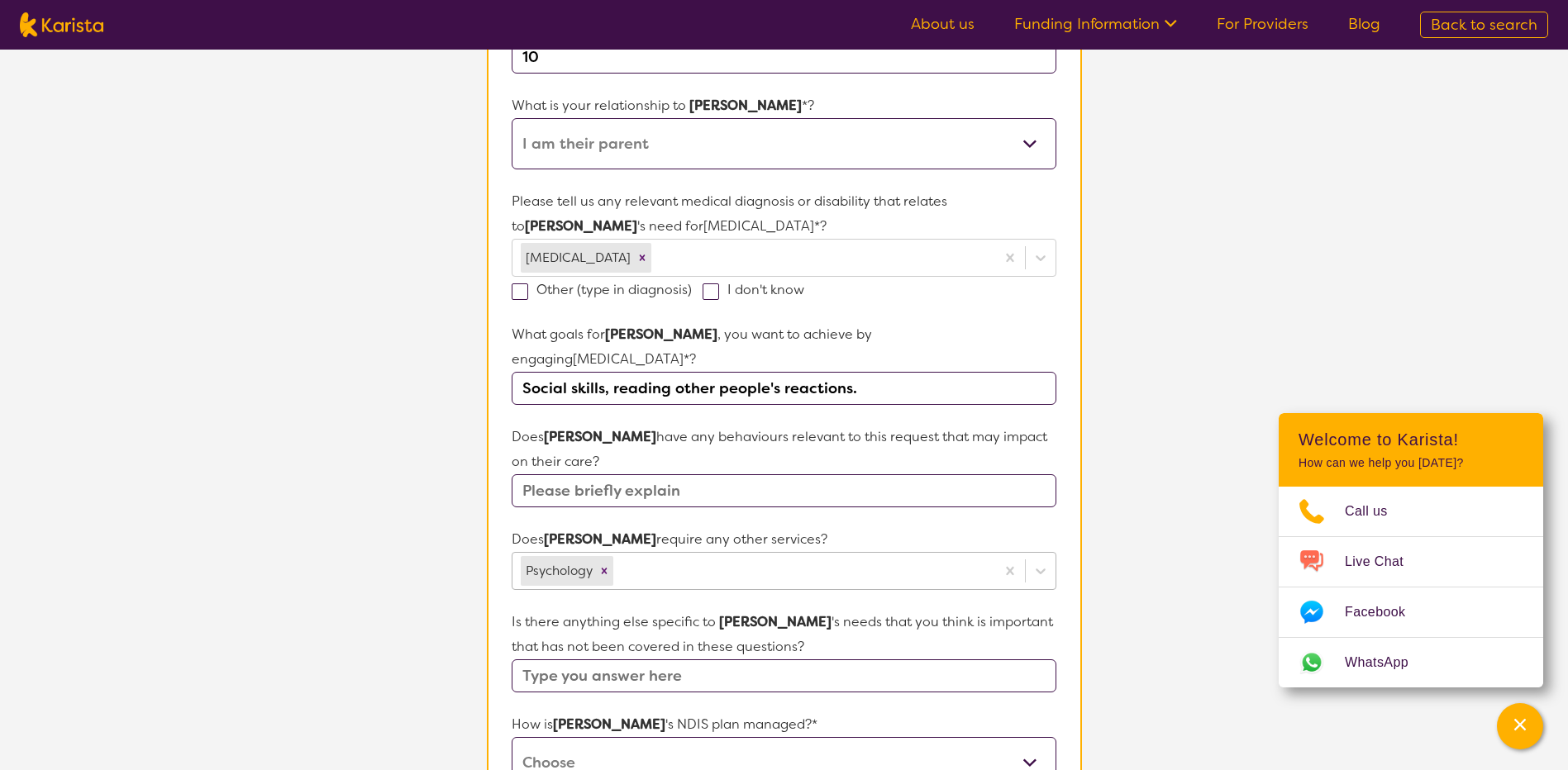
click at [644, 552] on div "Psychology" at bounding box center [783, 571] width 544 height 38
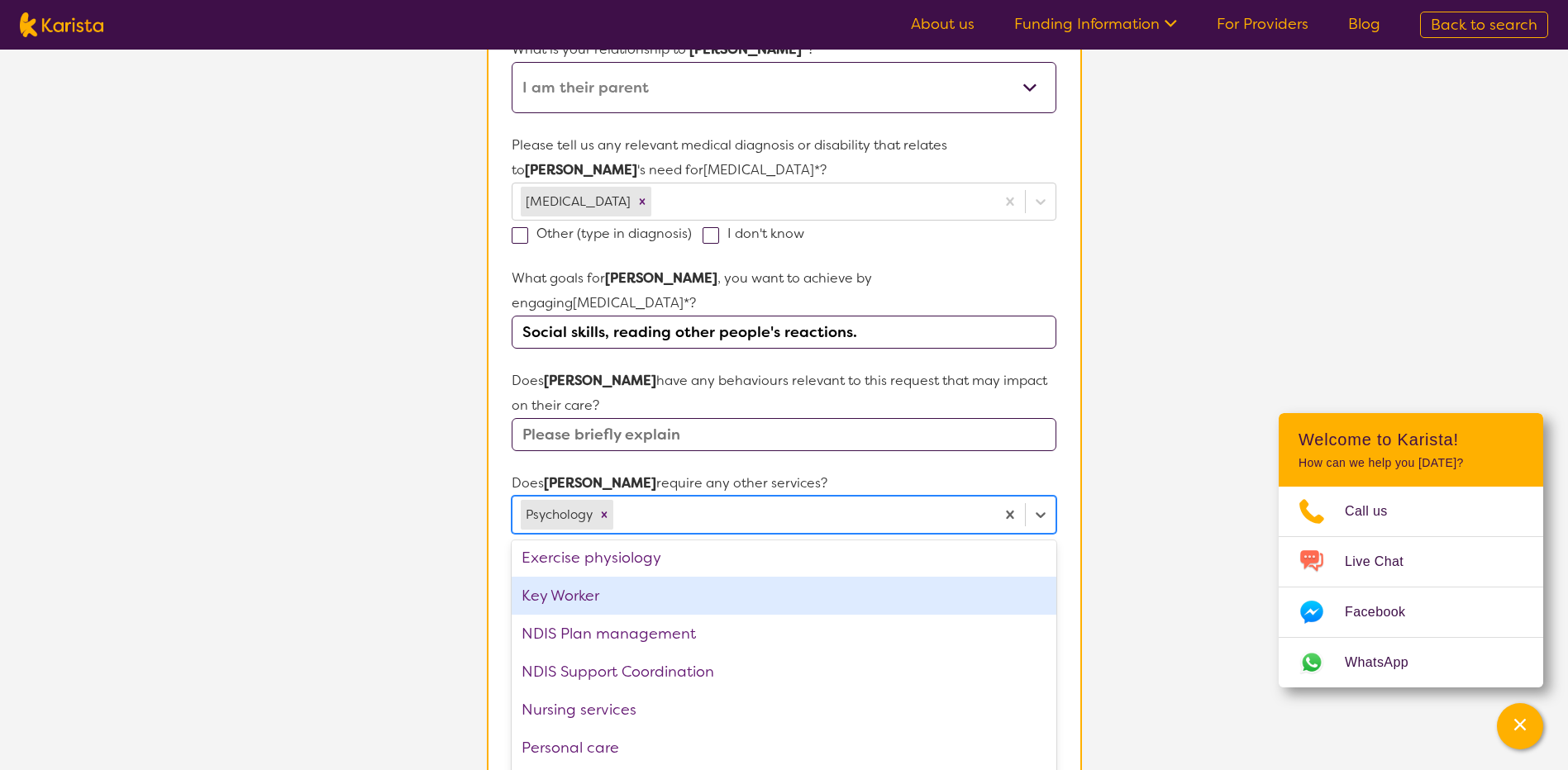
scroll to position [519, 0]
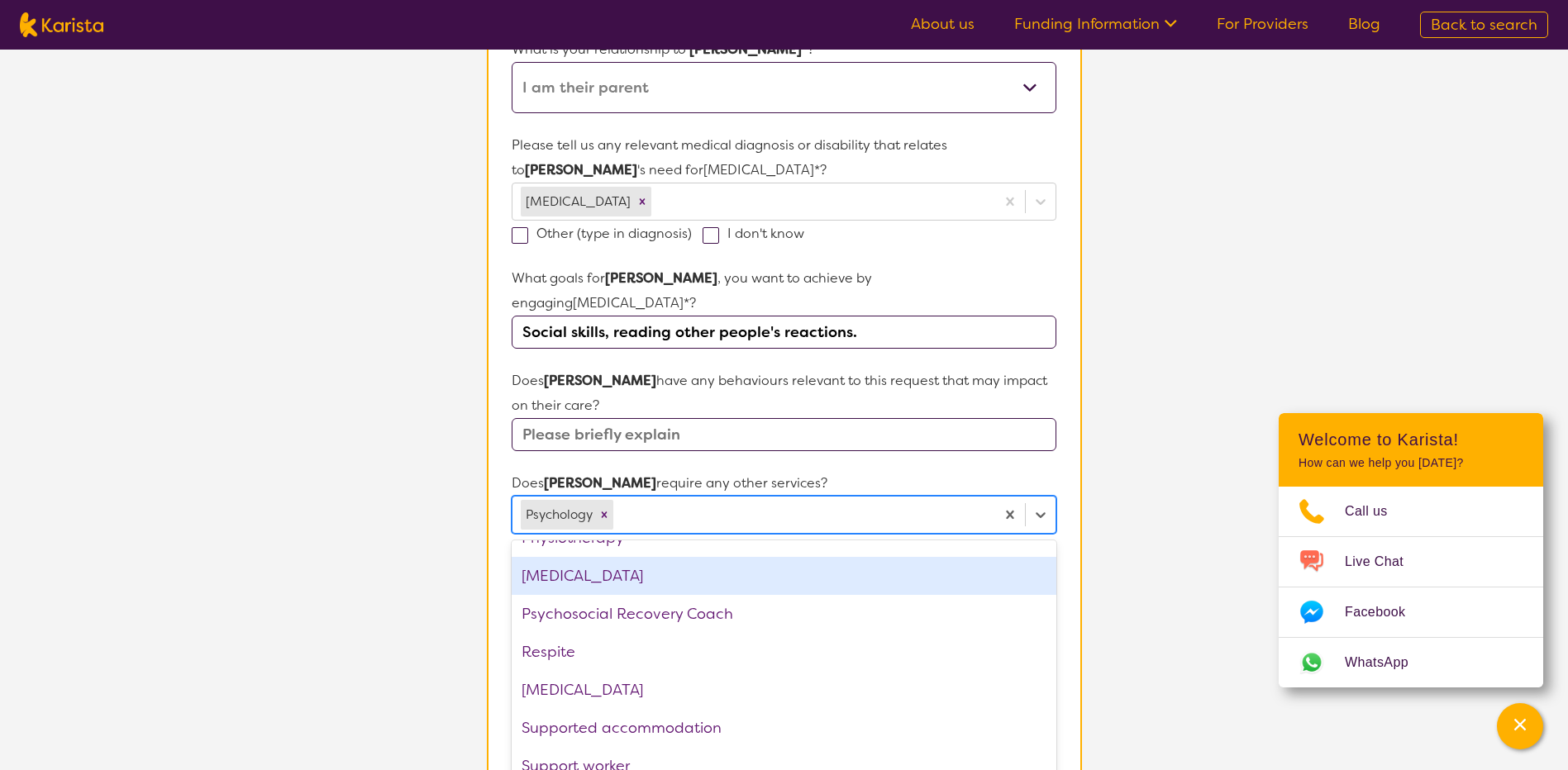
click at [344, 477] on section "L About You 2 Participant Details 3 Confirmation Participant Details & Service …" at bounding box center [784, 405] width 1568 height 1484
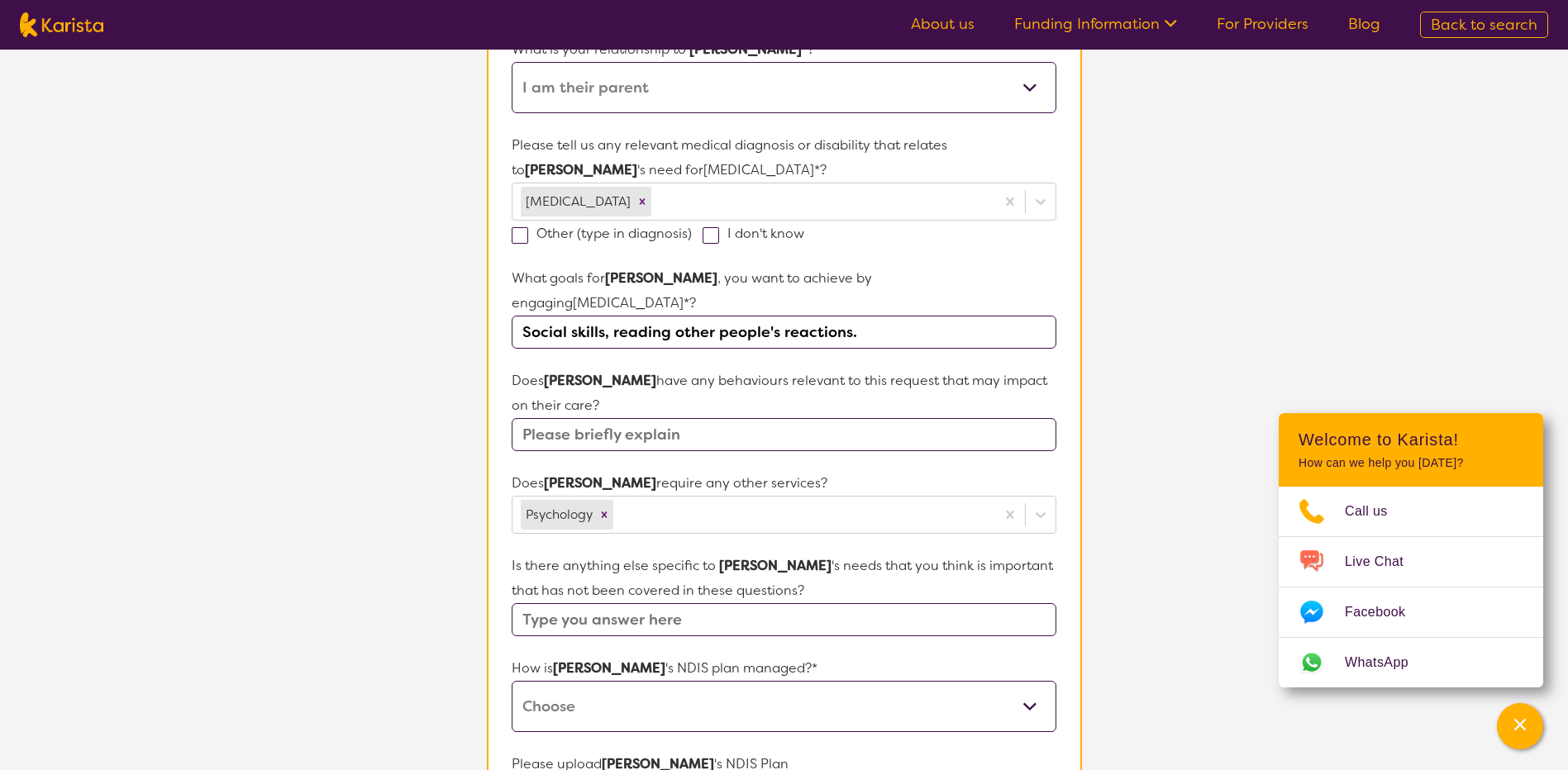
scroll to position [469, 0]
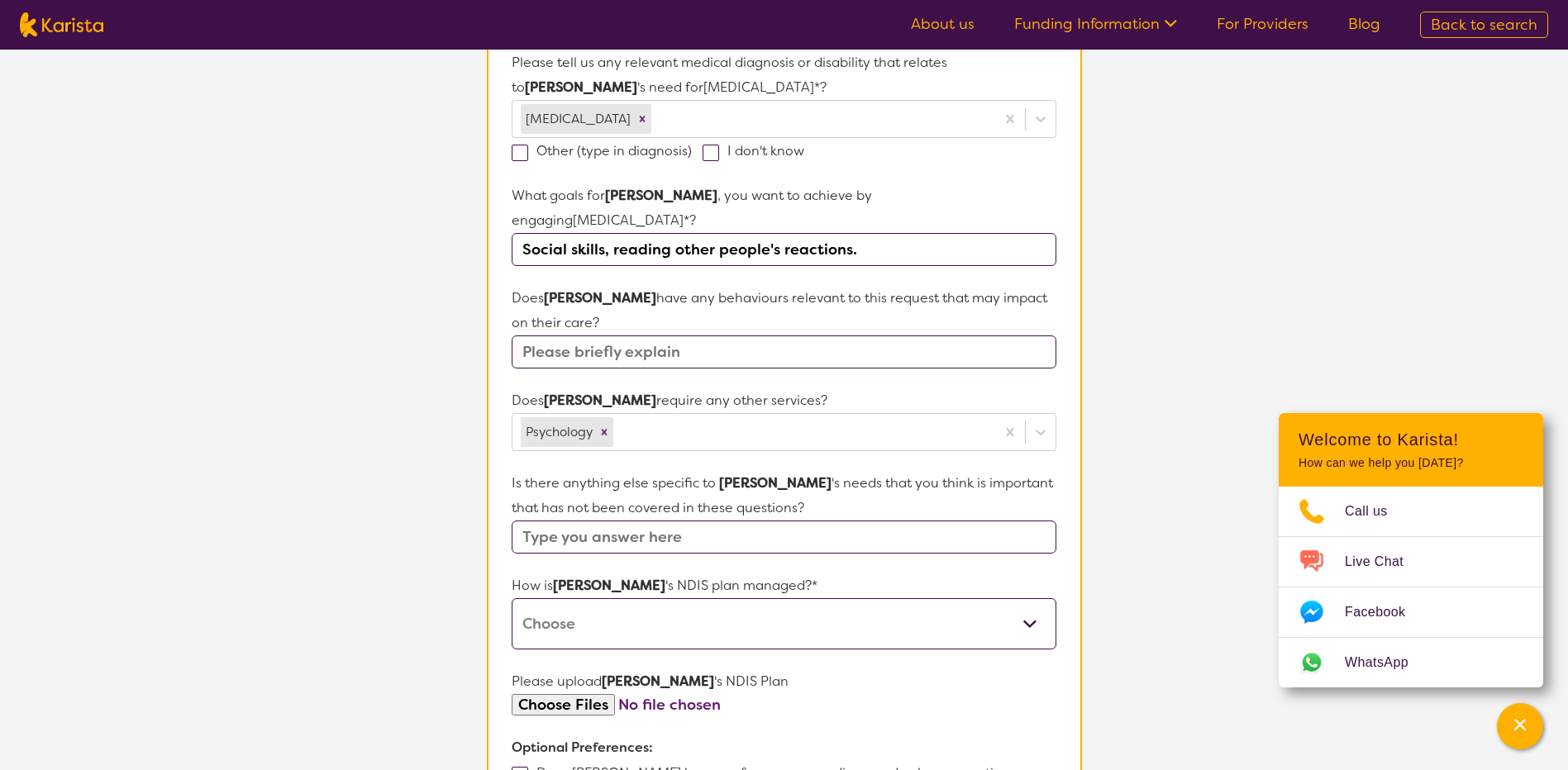
click at [665, 336] on input "text" at bounding box center [783, 352] width 544 height 33
type input "No."
click at [816, 607] on select "Self-managed NDIS plan Managed by a registered plan management provider (not th…" at bounding box center [783, 624] width 544 height 51
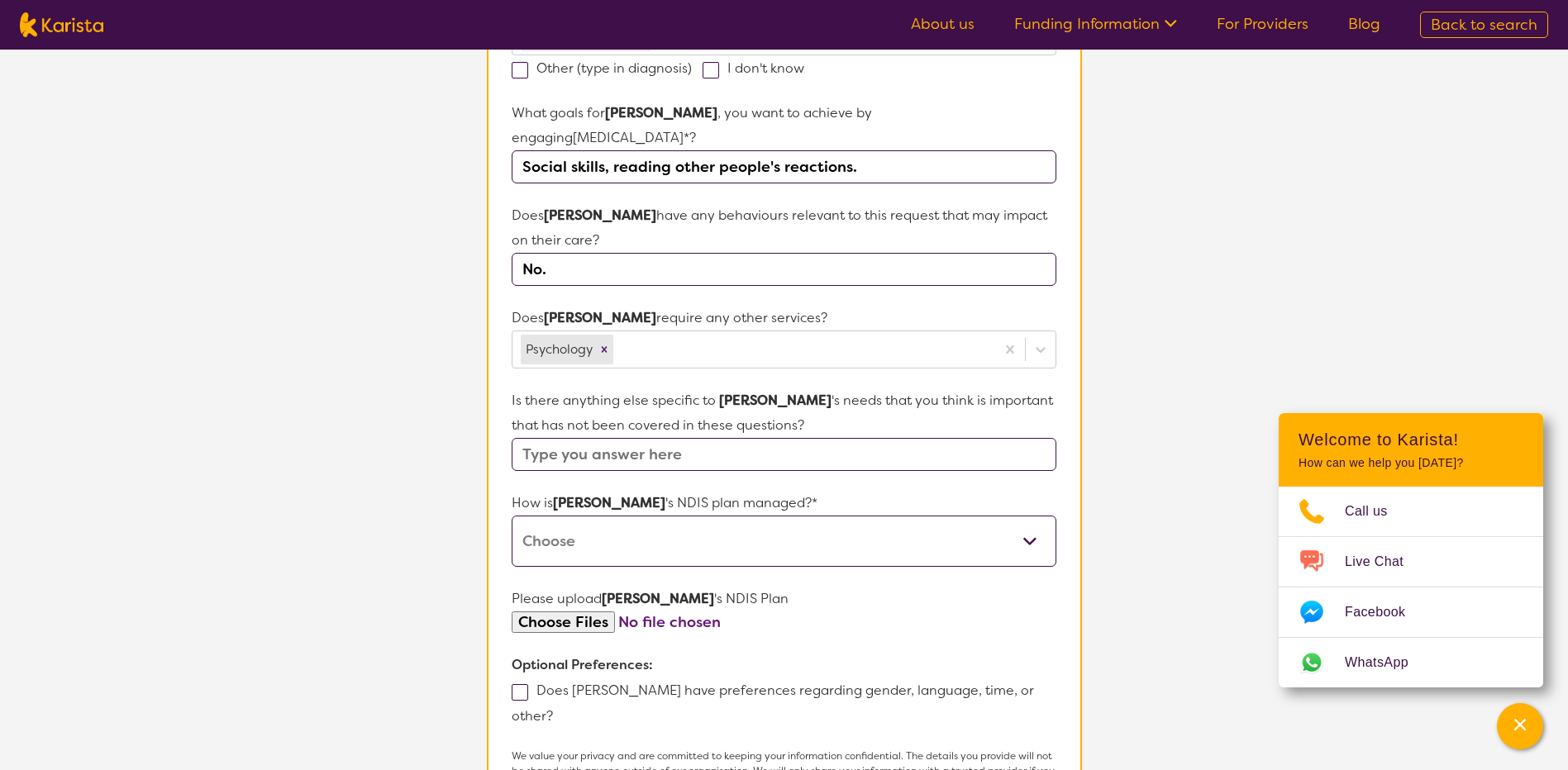
click at [838, 529] on select "Self-managed NDIS plan Managed by a registered plan management provider (not th…" at bounding box center [783, 541] width 544 height 51
select select "Plan Managed"
click at [512, 515] on select "Self-managed NDIS plan Managed by a registered plan management provider (not th…" at bounding box center [783, 541] width 544 height 51
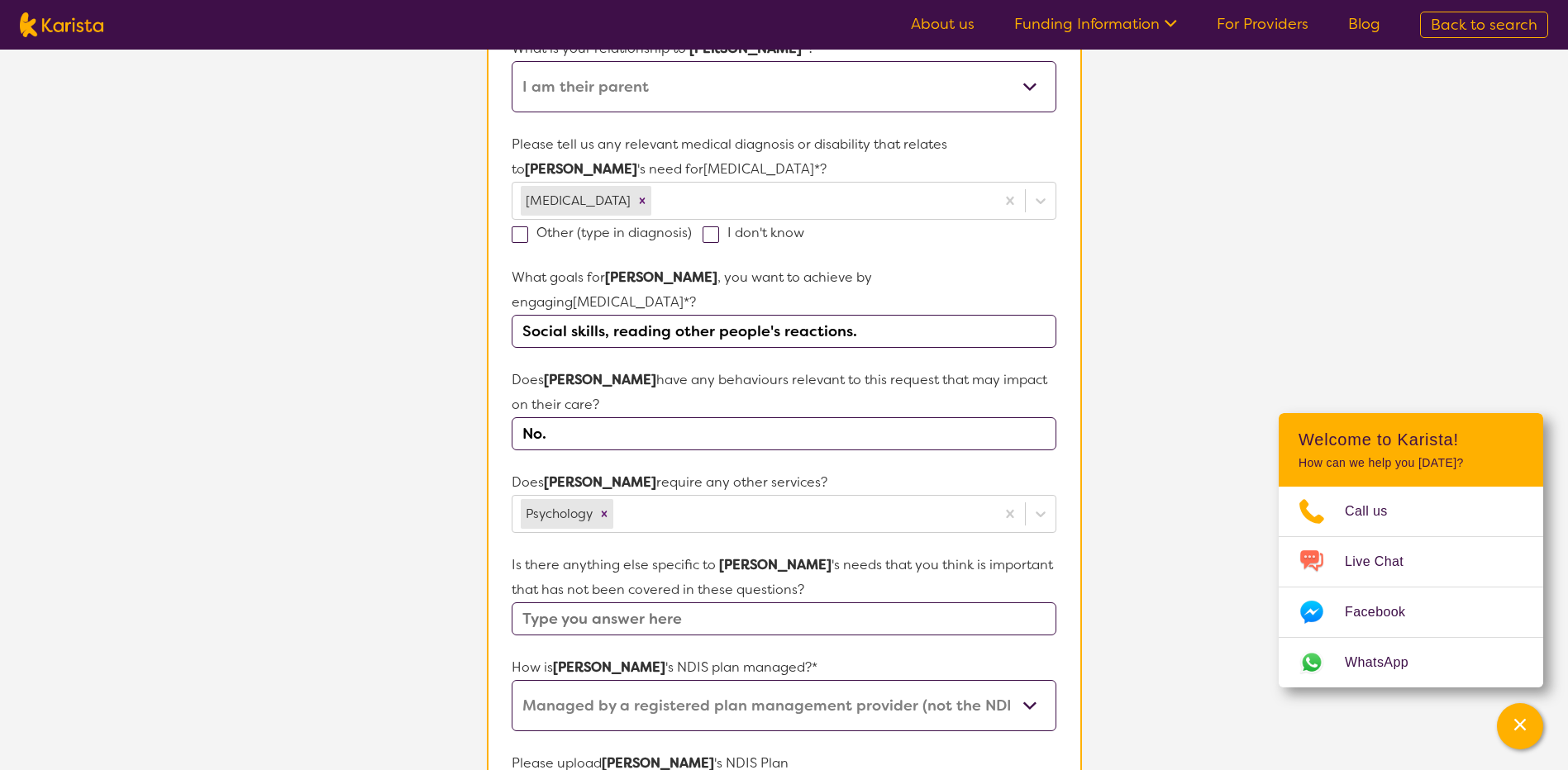
scroll to position [744, 0]
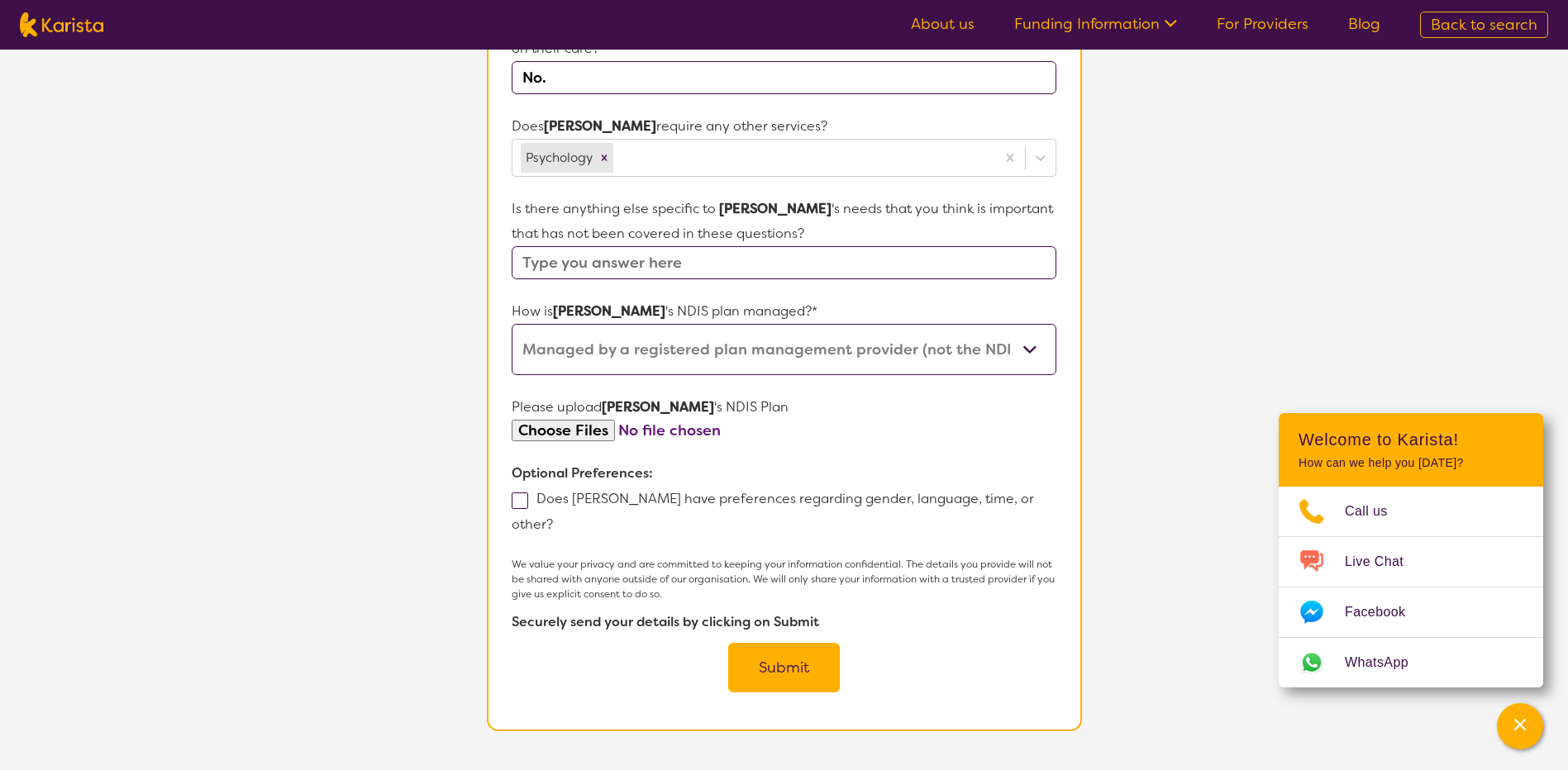
click at [578, 420] on input "file" at bounding box center [783, 430] width 544 height 22
type input "C:\fakepath\[PERSON_NAME] Funded Supports Letter ([DATE]).pdf"
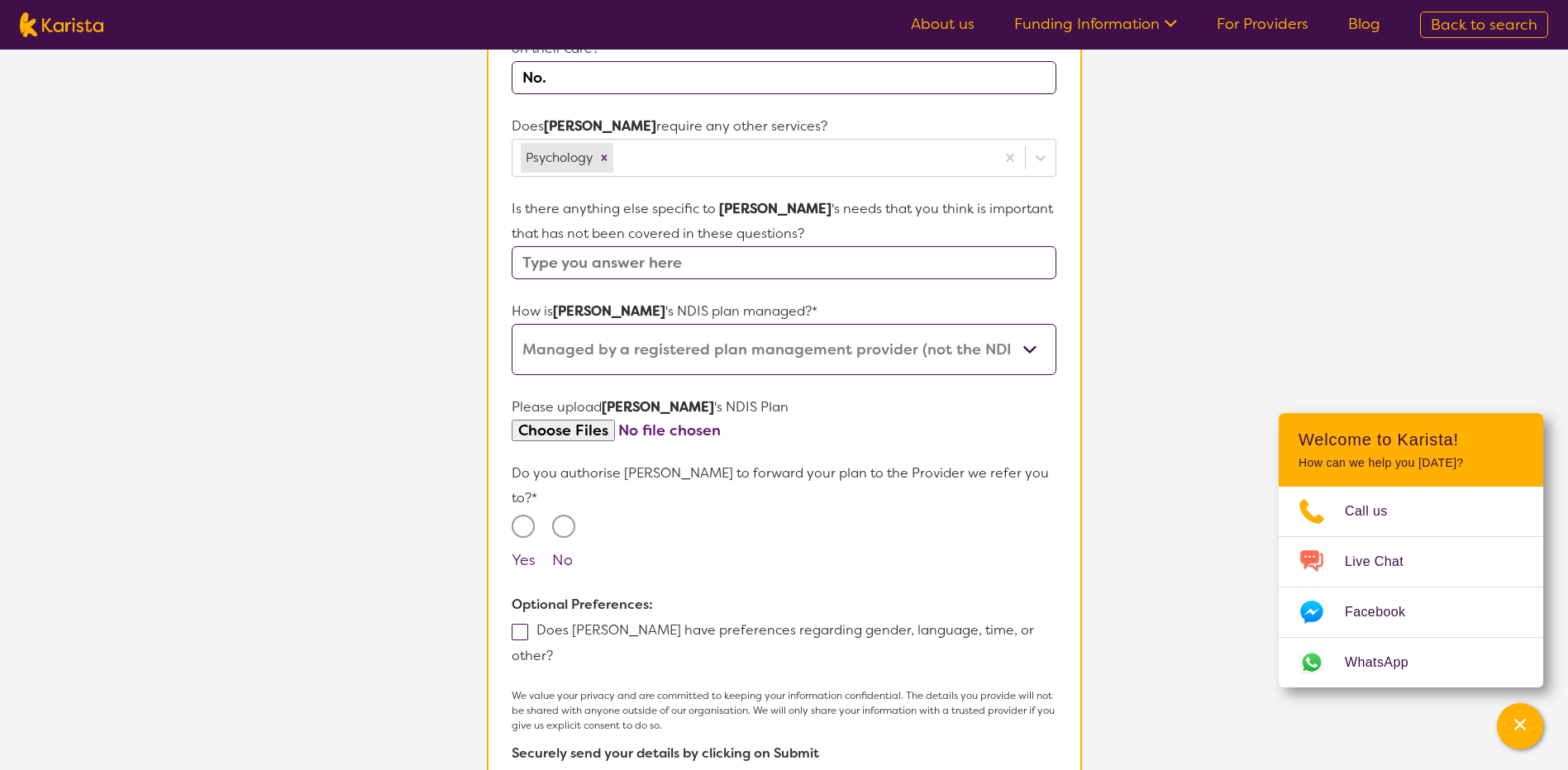
click at [568, 514] on input "No" at bounding box center [564, 526] width 23 height 23
radio input "true"
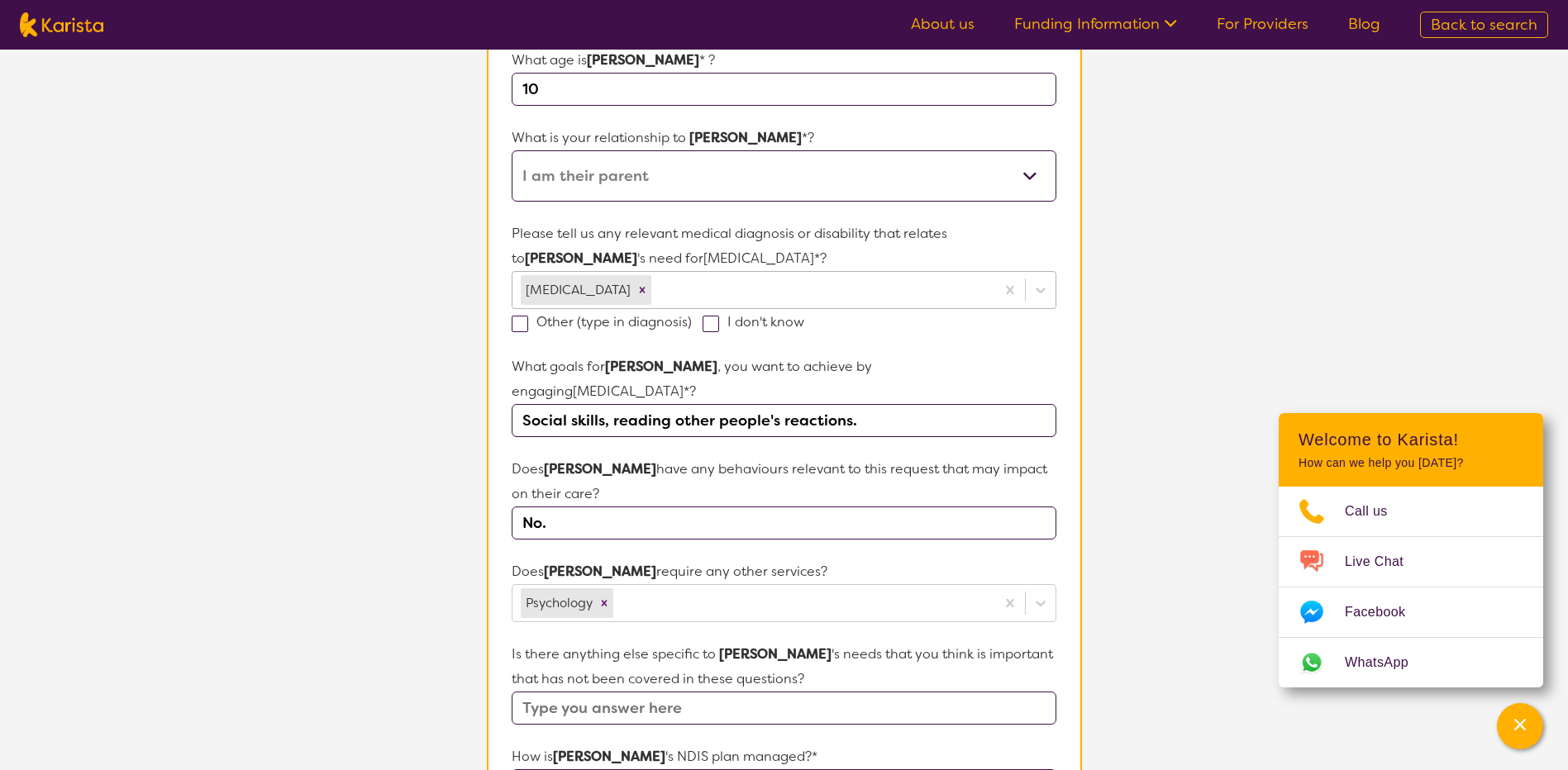
scroll to position [248, 0]
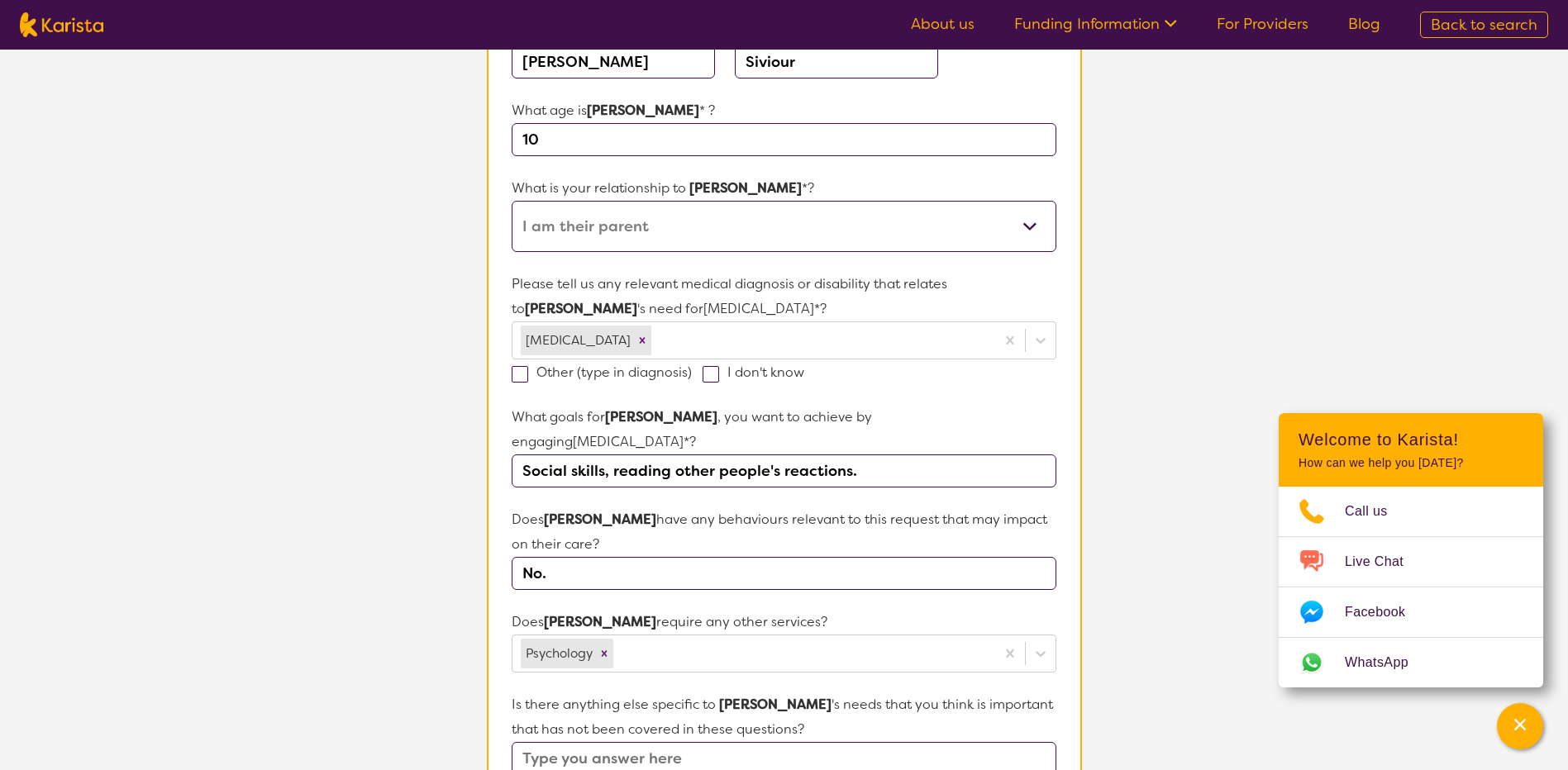
click at [519, 455] on input "Social skills, reading other people's reactions." at bounding box center [783, 471] width 544 height 33
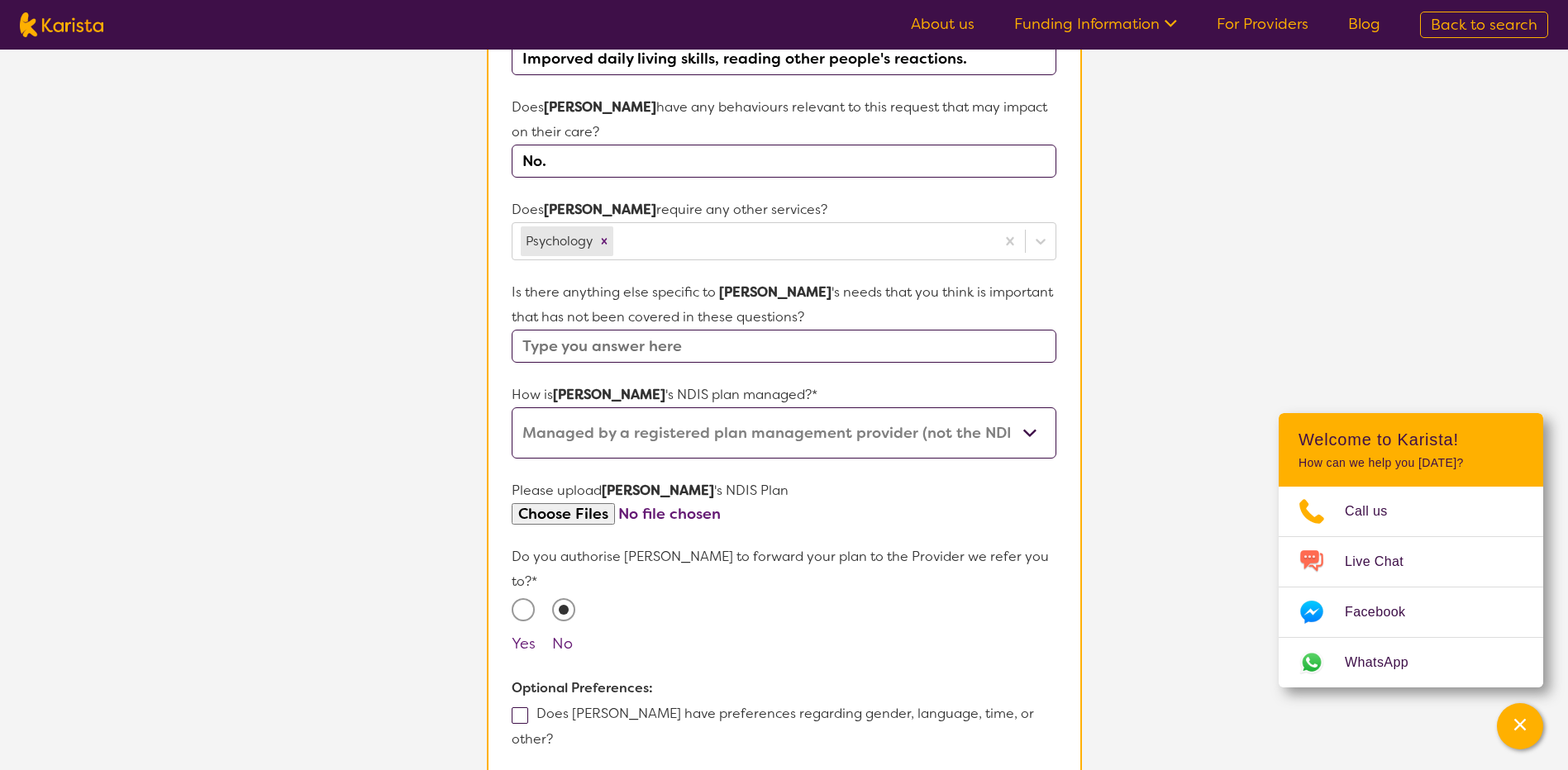
scroll to position [661, 0]
type input "Imporved daily living skills, reading other people's reactions."
click at [518, 597] on input "Yes" at bounding box center [523, 609] width 23 height 23
radio input "true"
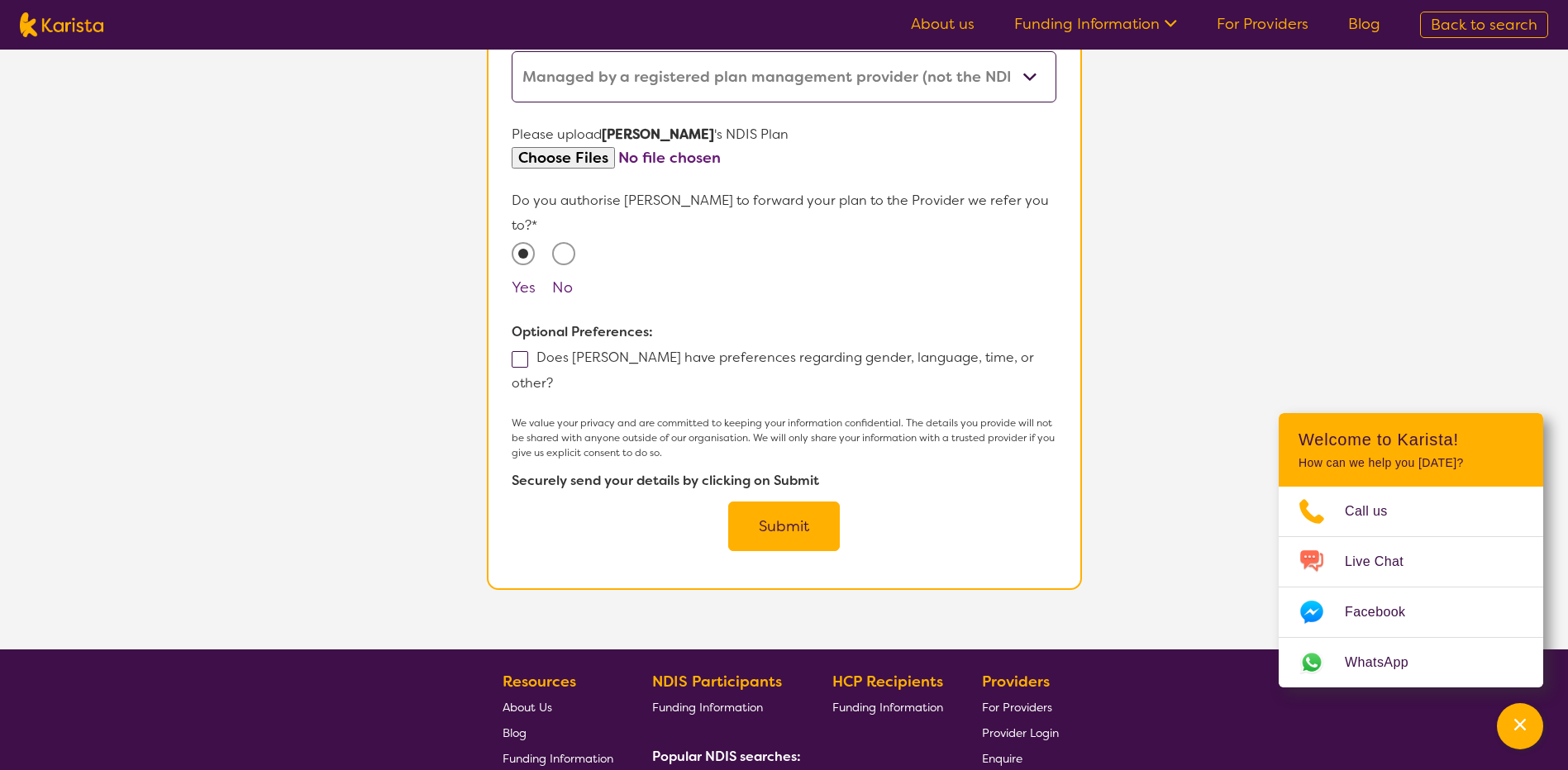
scroll to position [1156, 0]
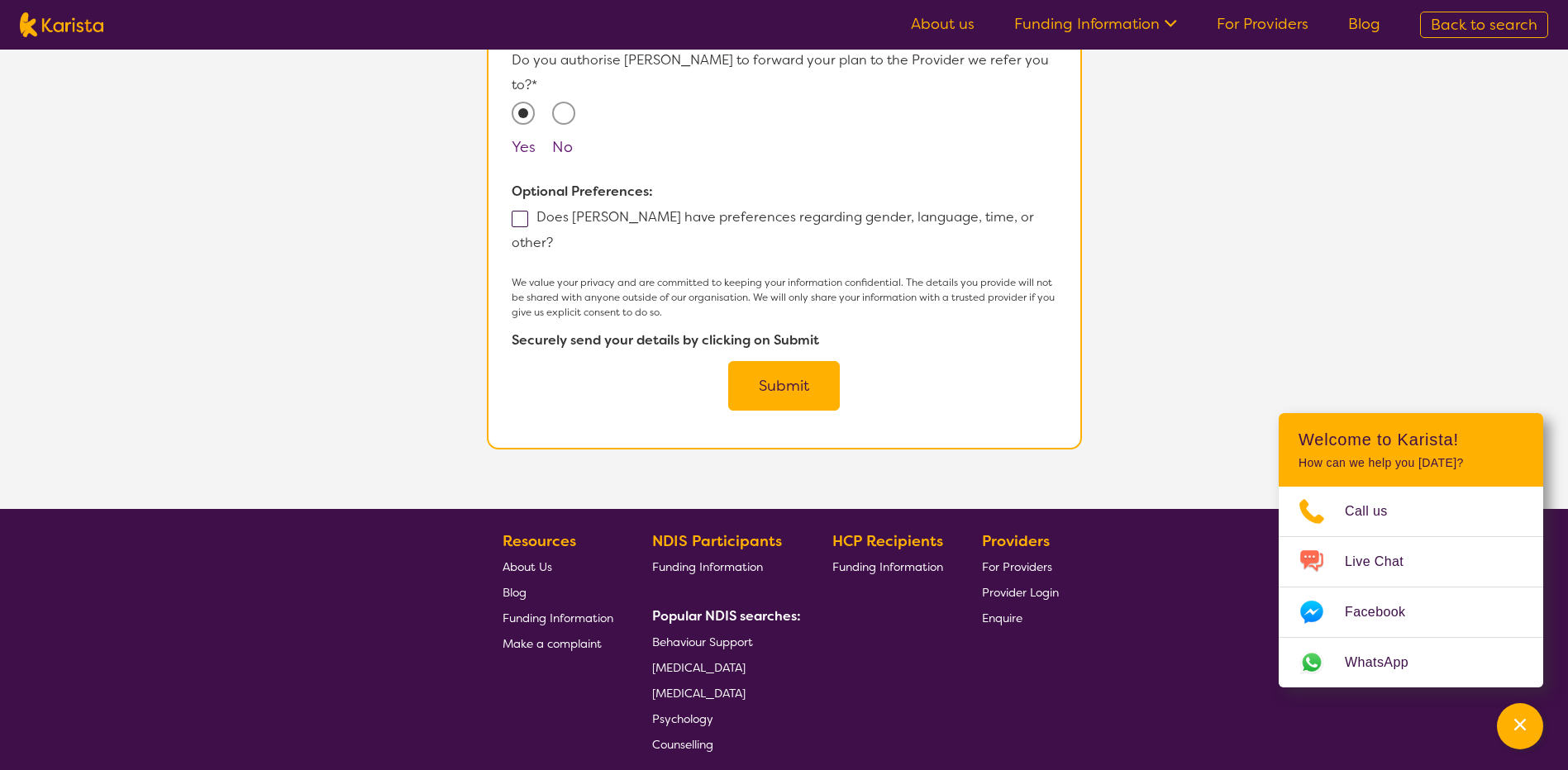
click at [775, 361] on button "Submit" at bounding box center [784, 385] width 111 height 50
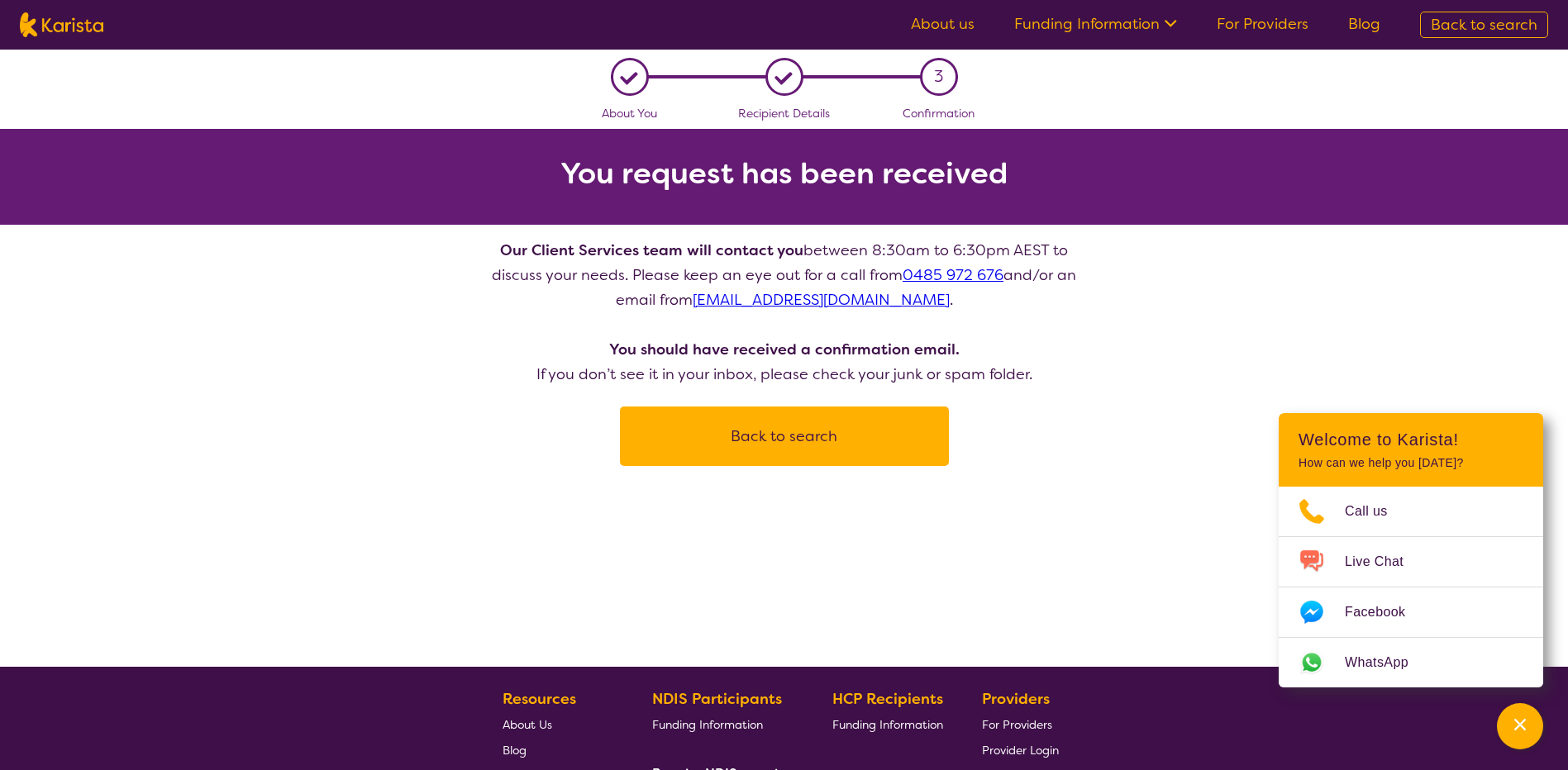
click at [775, 440] on button "Back to search" at bounding box center [784, 436] width 289 height 50
select select "[MEDICAL_DATA]"
select select "CH"
select select "NDIS"
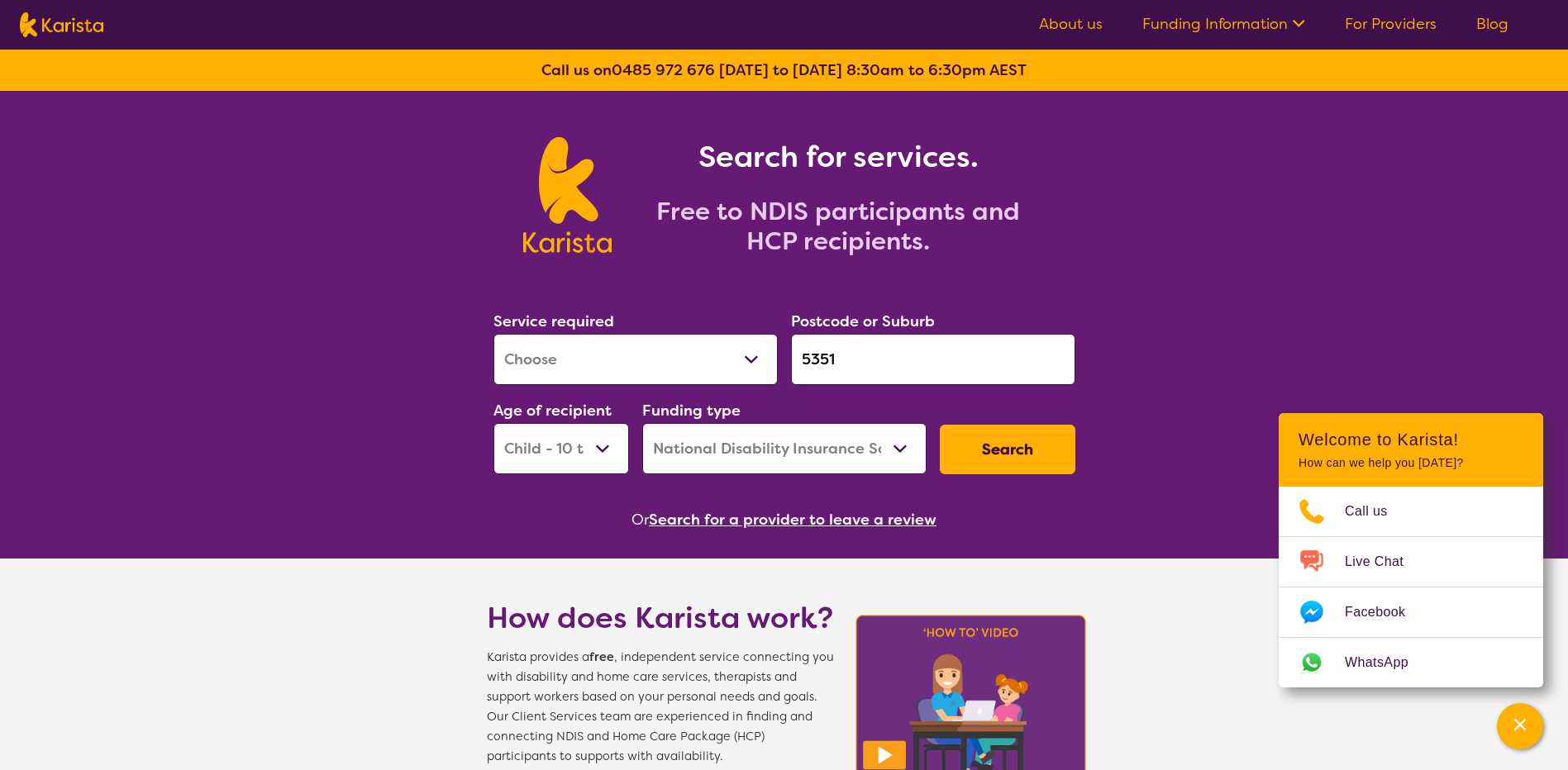
click at [1000, 447] on button "Search" at bounding box center [1008, 449] width 136 height 50
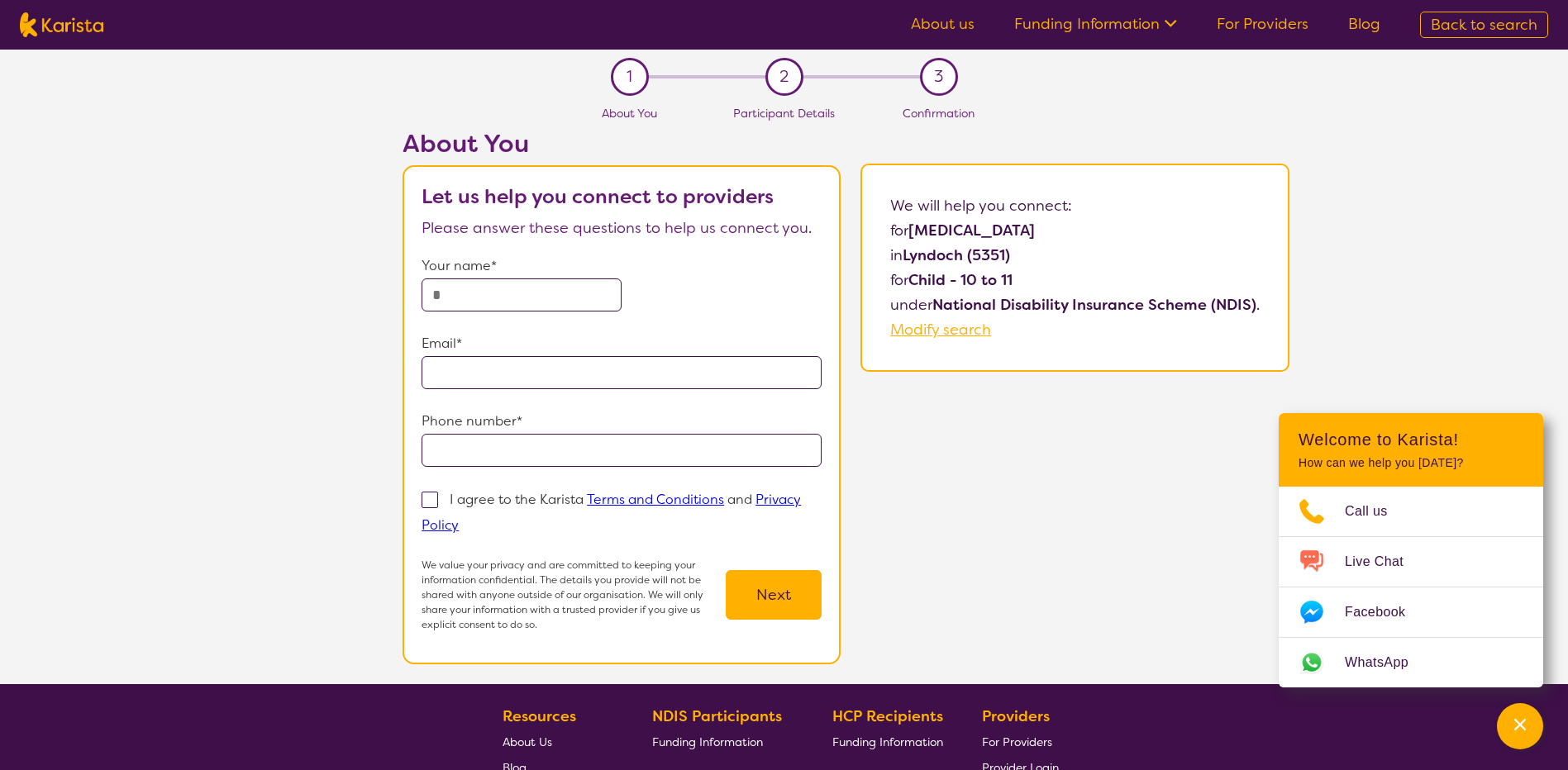
select select "[MEDICAL_DATA]"
select select "CH"
select select "NDIS"
